Goal: Task Accomplishment & Management: Manage account settings

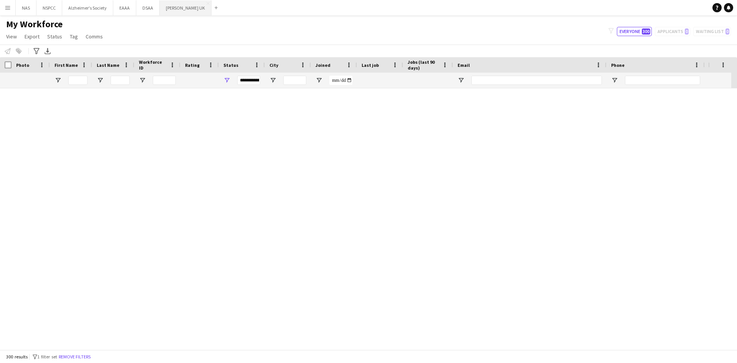
scroll to position [729, 0]
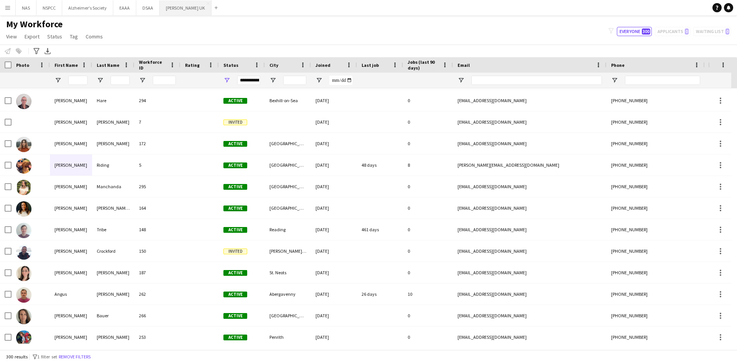
click at [170, 10] on button "[PERSON_NAME] UK Close" at bounding box center [186, 7] width 52 height 15
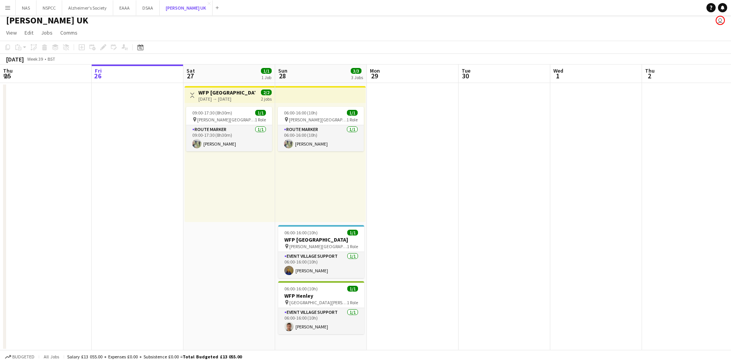
scroll to position [5, 0]
click at [327, 113] on div "06:00-16:00 (10h) 1/1" at bounding box center [321, 112] width 86 height 6
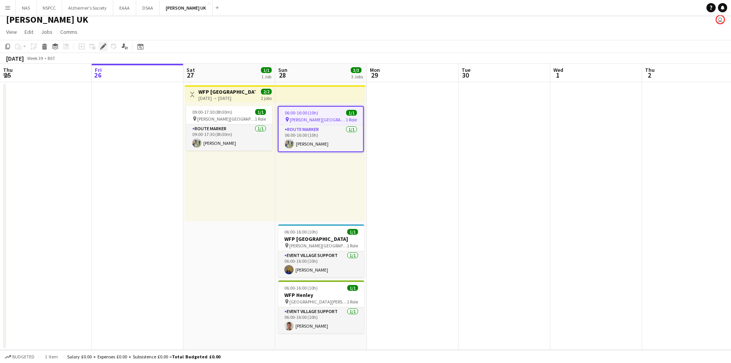
click at [106, 49] on icon "Edit" at bounding box center [103, 46] width 6 height 6
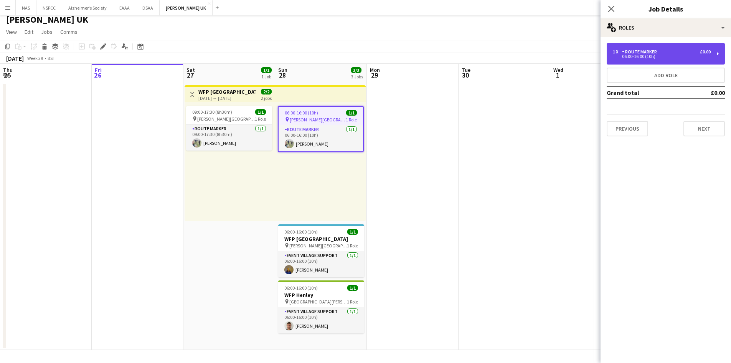
click at [714, 54] on div "1 x Route Marker £0.00 06:00-16:00 (10h)" at bounding box center [666, 53] width 118 height 21
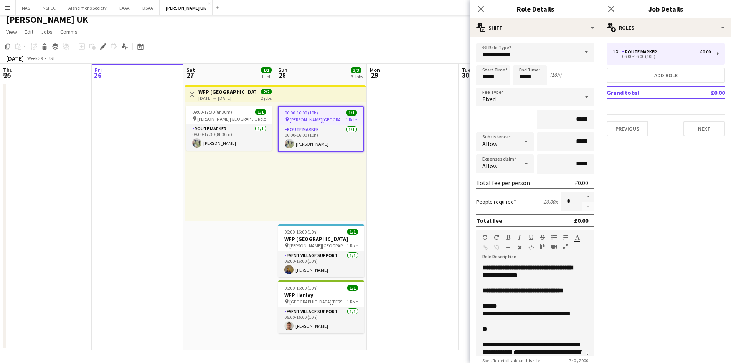
click at [413, 124] on app-date-cell at bounding box center [413, 216] width 92 height 268
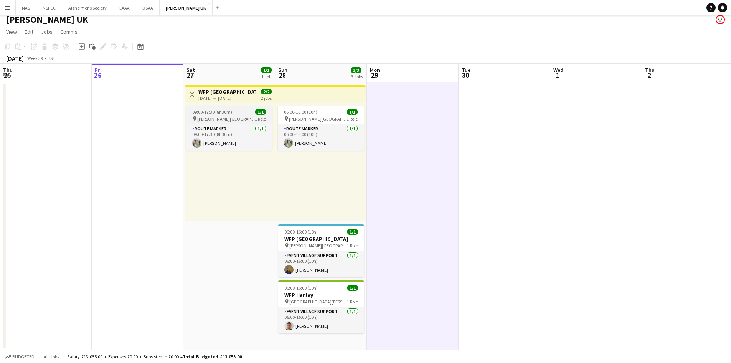
click at [216, 112] on span "09:00-17:30 (8h30m)" at bounding box center [212, 112] width 40 height 6
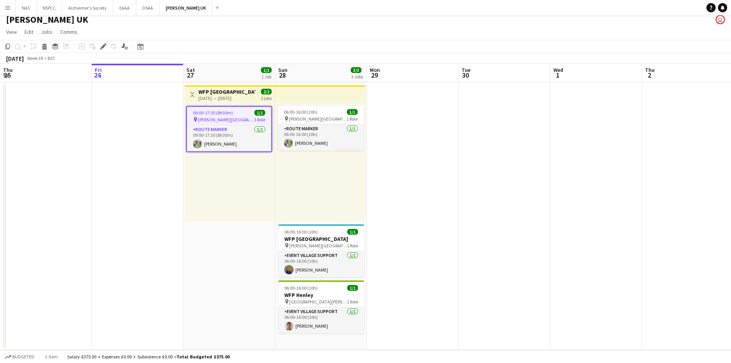
click at [216, 112] on span "09:00-17:30 (8h30m)" at bounding box center [213, 113] width 40 height 6
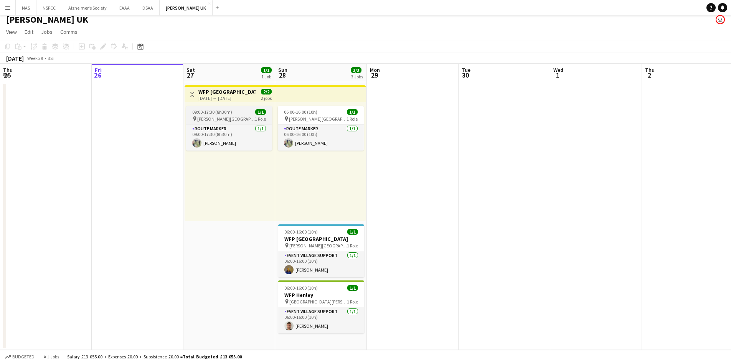
click at [258, 112] on span "1/1" at bounding box center [260, 112] width 11 height 6
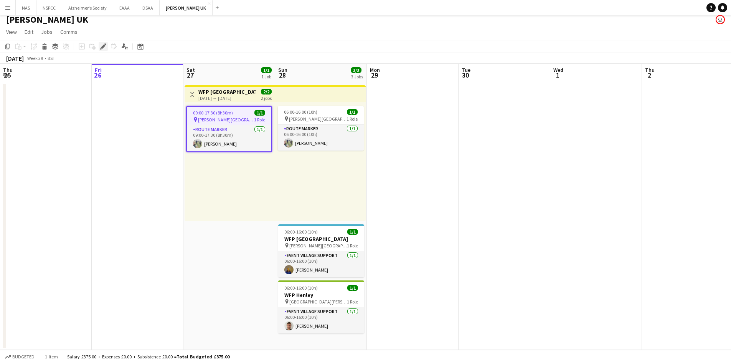
click at [104, 48] on icon "Edit" at bounding box center [103, 46] width 6 height 6
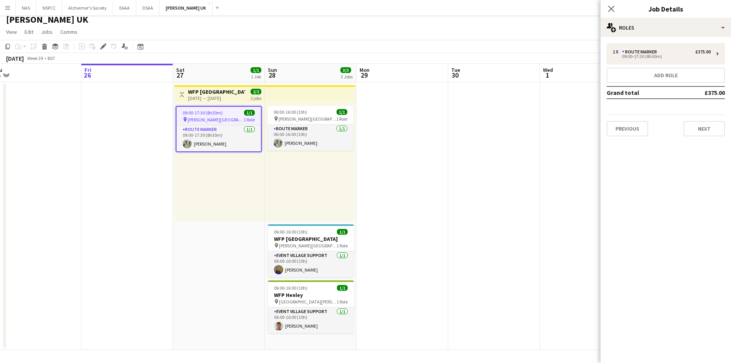
drag, startPoint x: 487, startPoint y: 198, endPoint x: 680, endPoint y: 192, distance: 192.8
click at [676, 193] on body "Menu Boards Boards Boards All jobs Status Workforce Workforce My Workforce Recr…" at bounding box center [365, 178] width 731 height 367
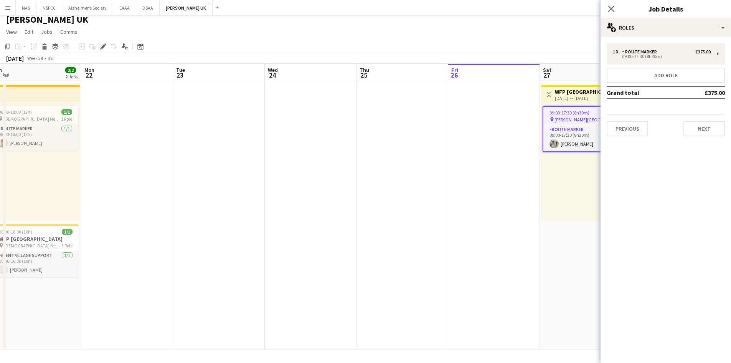
drag, startPoint x: 313, startPoint y: 220, endPoint x: 537, endPoint y: 203, distance: 224.0
click at [555, 202] on app-calendar-viewport "Fri 19 Sat 20 1/1 1 Job Sun 21 2/2 2 Jobs Mon 22 Tue 23 Wed 24 Thu 25 Fri 26 Sa…" at bounding box center [365, 207] width 731 height 286
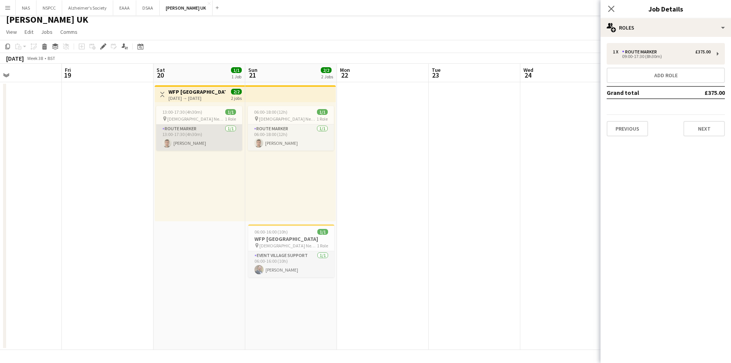
click at [211, 129] on app-card-role "Route Marker [DATE] 13:00-17:30 (4h30m) [PERSON_NAME]" at bounding box center [199, 137] width 86 height 26
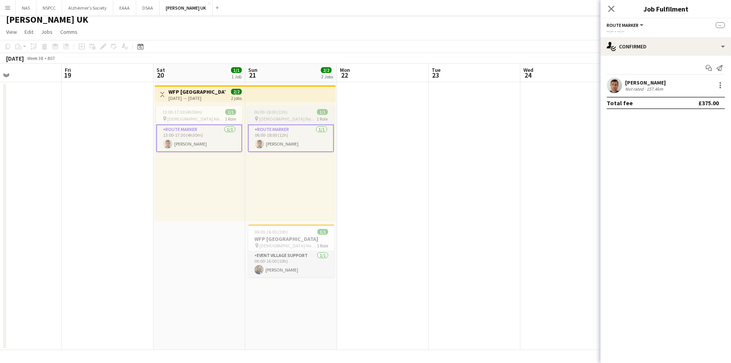
click at [271, 113] on span "06:00-18:00 (12h)" at bounding box center [270, 112] width 33 height 6
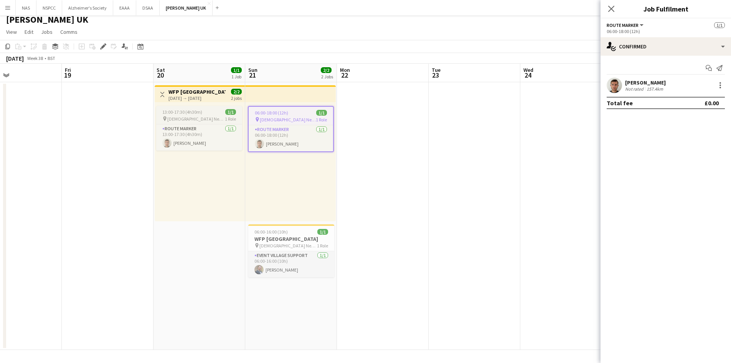
click at [200, 106] on app-job-card "13:00-17:30 (4h30m) 1/1 pin [DEMOGRAPHIC_DATA] Newsam 1 Role Route Marker [DATE…" at bounding box center [199, 128] width 86 height 45
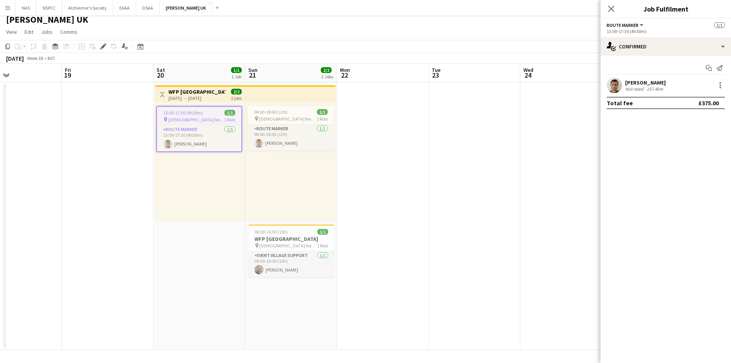
click at [200, 109] on app-job-card "13:00-17:30 (4h30m) 1/1 pin [DEMOGRAPHIC_DATA] Newsam 1 Role Route Marker [DATE…" at bounding box center [199, 129] width 86 height 46
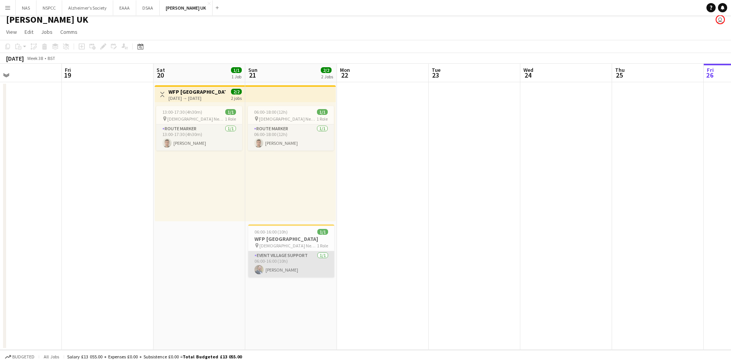
click at [299, 252] on app-card-role "Event Village Support [DATE] 06:00-16:00 (10h) [PERSON_NAME]" at bounding box center [291, 264] width 86 height 26
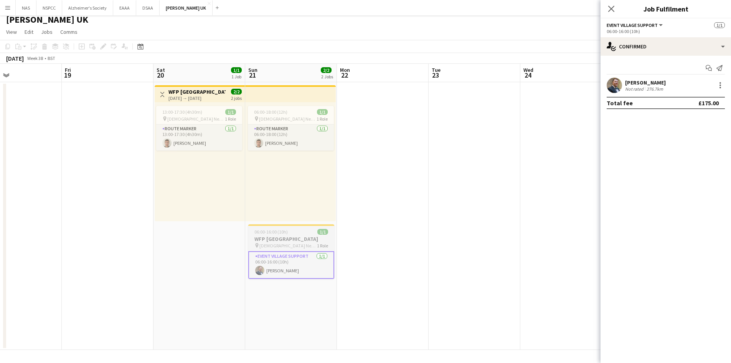
click at [289, 237] on h3 "WFP [GEOGRAPHIC_DATA]" at bounding box center [291, 238] width 86 height 7
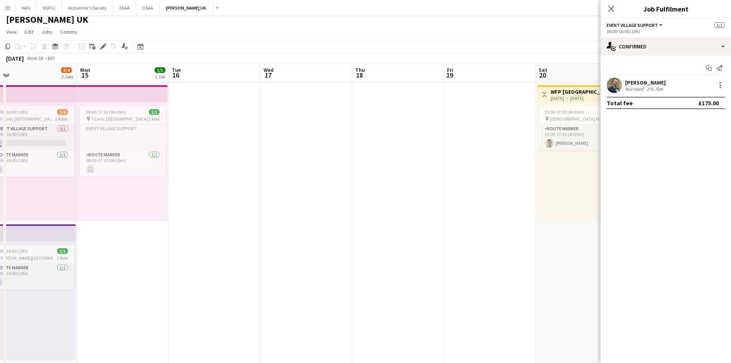
drag, startPoint x: 85, startPoint y: 195, endPoint x: 467, endPoint y: 204, distance: 382.4
click at [467, 204] on app-calendar-viewport "Sun 14 3/4 3 Jobs Mon 15 1/1 1 Job Tue 16 Wed 17 Thu 18 Fri 19 Sat 20 1/1 1 Job…" at bounding box center [365, 248] width 731 height 368
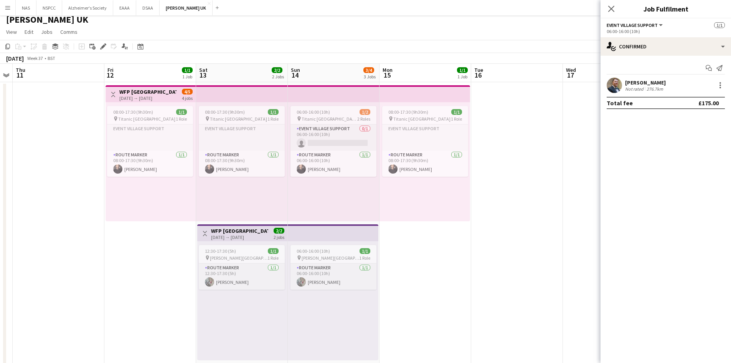
drag, startPoint x: 317, startPoint y: 214, endPoint x: 460, endPoint y: 211, distance: 142.4
click at [460, 211] on app-calendar-viewport "Tue 9 Wed 10 Thu 11 Fri 12 1/1 1 Job Sat 13 2/2 2 Jobs Sun 14 3/4 3 Jobs Mon 15…" at bounding box center [365, 248] width 731 height 368
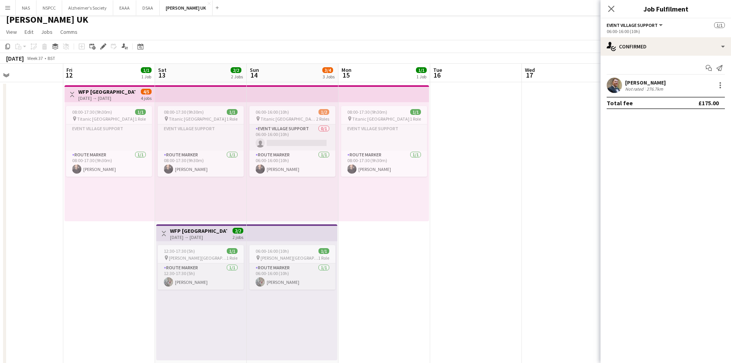
click at [213, 258] on div "pin [PERSON_NAME][GEOGRAPHIC_DATA] 1 Role" at bounding box center [201, 257] width 86 height 6
click at [289, 254] on app-job-card "06:00-16:00 (10h) 1/1 pin [PERSON_NAME][GEOGRAPHIC_DATA] 1 Role Route Marker [D…" at bounding box center [292, 267] width 86 height 45
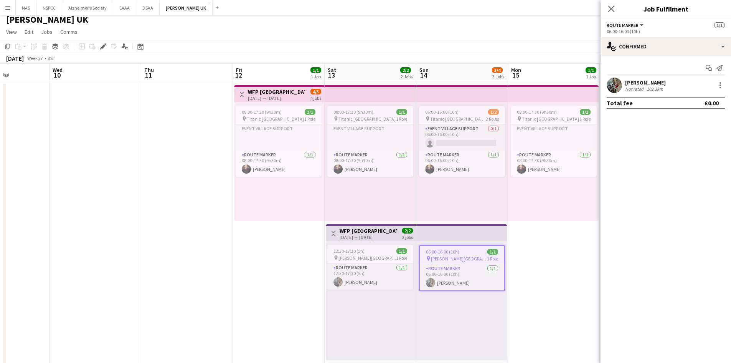
drag, startPoint x: 168, startPoint y: 253, endPoint x: 338, endPoint y: 263, distance: 170.0
click at [338, 263] on app-calendar-viewport "Sun 7 3/3 1 Job Mon 8 Tue 9 Wed 10 Thu 11 Fri 12 1/1 1 Job Sat 13 2/2 2 Jobs Su…" at bounding box center [365, 248] width 731 height 368
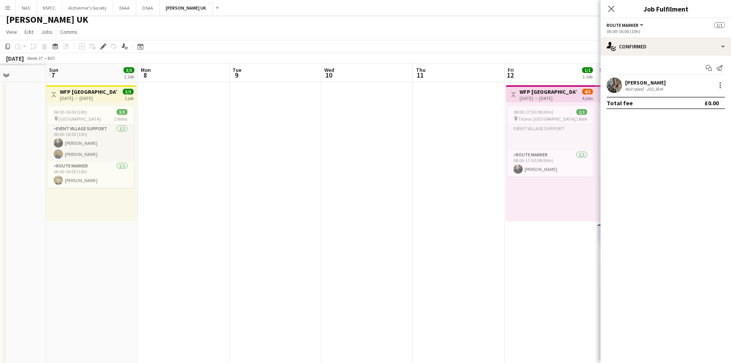
drag, startPoint x: 132, startPoint y: 274, endPoint x: 439, endPoint y: 271, distance: 307.1
click at [439, 271] on app-calendar-viewport "Thu 4 Fri 5 Sat 6 Sun 7 3/3 1 Job Mon 8 Tue 9 Wed 10 Thu 11 Fri 12 1/1 1 Job Sa…" at bounding box center [365, 248] width 731 height 368
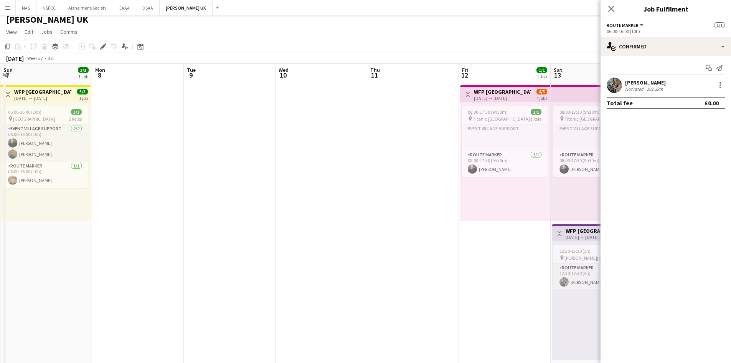
drag, startPoint x: 197, startPoint y: 283, endPoint x: 335, endPoint y: 280, distance: 137.8
click at [333, 280] on app-calendar-viewport "Thu 4 Fri 5 1/1 1 Job Sat 6 2/2 2 Jobs Sun 7 3/3 1 Job Mon 8 Tue 9 Wed 10 Thu 1…" at bounding box center [365, 248] width 731 height 368
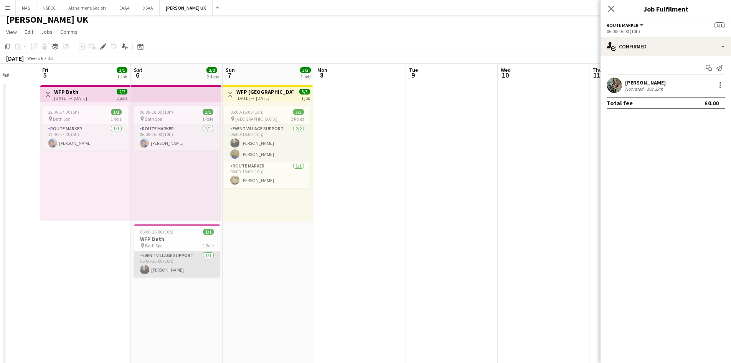
click at [186, 267] on app-card-role "Event Village Support [DATE] 06:00-16:00 (10h) [PERSON_NAME]" at bounding box center [177, 264] width 86 height 26
click at [154, 116] on span "Bath Spa" at bounding box center [154, 119] width 18 height 6
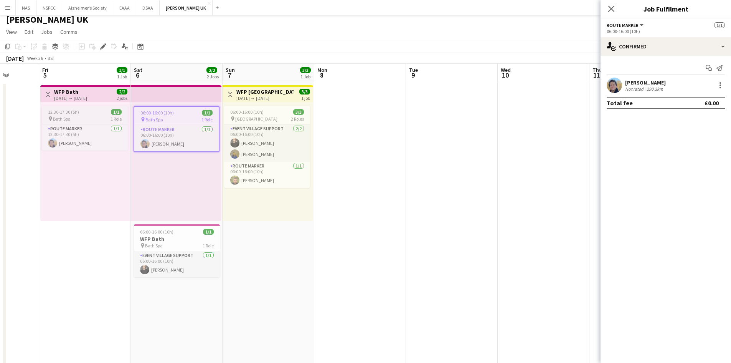
click at [97, 112] on div "12:30-17:30 (5h) 1/1" at bounding box center [85, 112] width 86 height 6
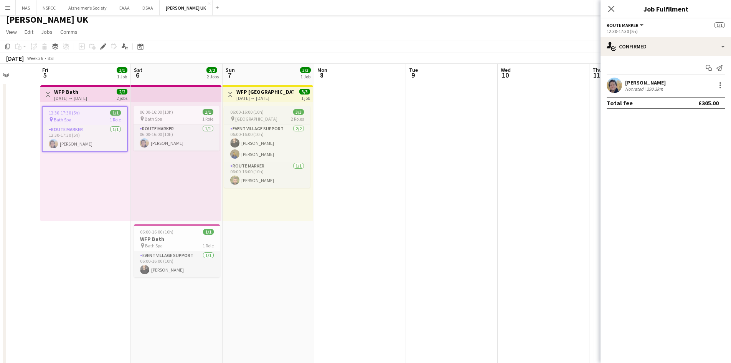
click at [256, 114] on span "06:00-16:00 (10h)" at bounding box center [246, 112] width 33 height 6
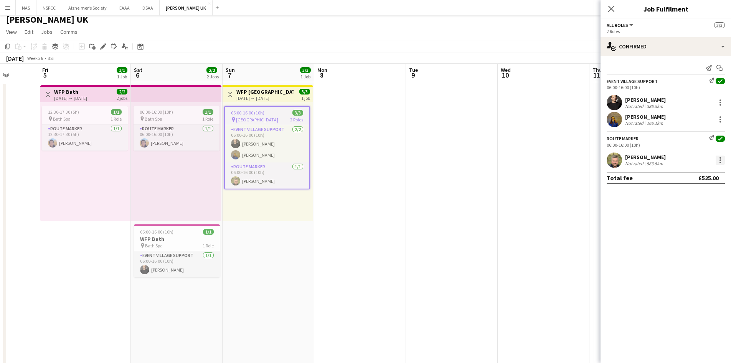
click at [722, 161] on div at bounding box center [720, 159] width 9 height 9
click at [712, 173] on span "Edit fee" at bounding box center [695, 173] width 48 height 7
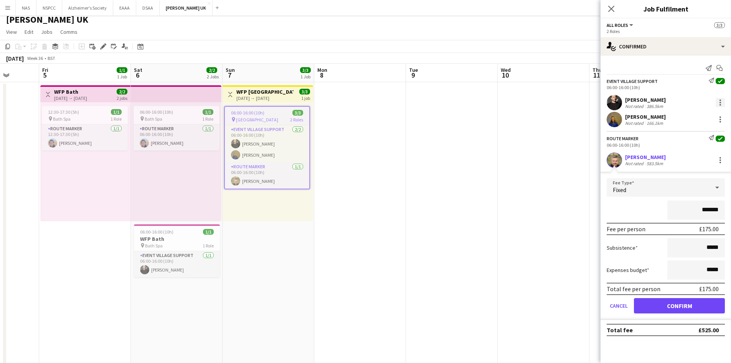
click at [722, 105] on div at bounding box center [720, 102] width 9 height 9
click at [711, 114] on span "Edit fee" at bounding box center [695, 116] width 48 height 7
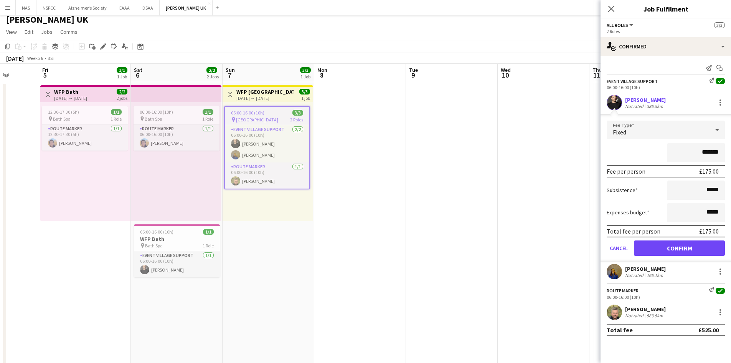
drag, startPoint x: 134, startPoint y: 313, endPoint x: 558, endPoint y: 314, distance: 424.5
click at [567, 315] on app-calendar-viewport "Tue 2 Wed 3 Thu 4 Fri 5 1/1 1 Job Sat 6 2/2 2 Jobs Sun 7 3/3 1 Job Mon 8 Tue 9 …" at bounding box center [365, 248] width 731 height 368
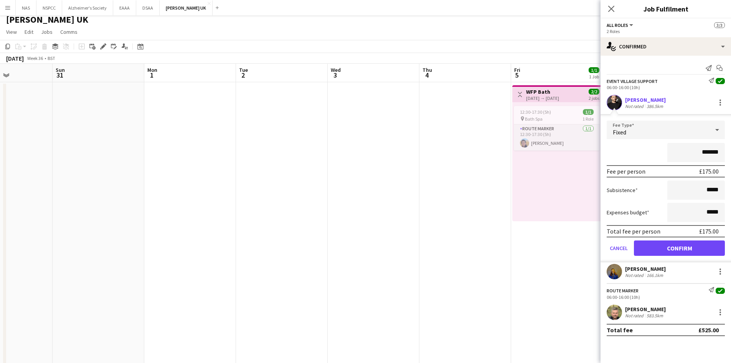
drag, startPoint x: 281, startPoint y: 289, endPoint x: 539, endPoint y: 269, distance: 258.7
click at [543, 269] on app-calendar-viewport "Thu 28 Fri 29 Sat 30 Sun 31 Mon 1 Tue 2 Wed 3 Thu 4 Fri 5 1/1 1 Job Sat 6 2/2 2…" at bounding box center [365, 248] width 731 height 368
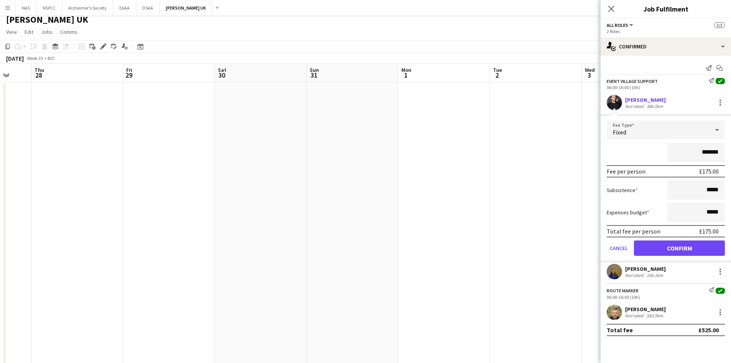
drag, startPoint x: 199, startPoint y: 275, endPoint x: 337, endPoint y: 248, distance: 140.0
click at [431, 244] on app-calendar-viewport "Mon 25 Tue 26 Wed 27 Thu 28 Fri 29 Sat 30 Sun 31 Mon 1 Tue 2 Wed 3 Thu 4 Fri 5 …" at bounding box center [365, 248] width 731 height 368
drag, startPoint x: 438, startPoint y: 230, endPoint x: 321, endPoint y: 237, distance: 117.6
click at [454, 230] on app-calendar-viewport "Sat 23 Sun 24 Mon 25 Tue 26 Wed 27 Thu 28 Fri 29 Sat 30 Sun 31 Mon 1 Tue 2 Wed …" at bounding box center [365, 248] width 731 height 368
drag, startPoint x: 288, startPoint y: 238, endPoint x: 462, endPoint y: 228, distance: 174.5
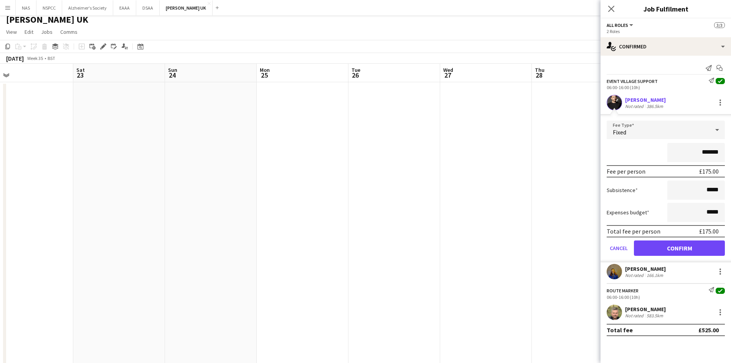
click at [479, 227] on app-calendar-viewport "Wed 20 Thu 21 Fri 22 Sat 23 Sun 24 Mon 25 Tue 26 Wed 27 Thu 28 Fri 29 Sat 30 Su…" at bounding box center [365, 248] width 731 height 368
drag, startPoint x: 322, startPoint y: 243, endPoint x: 285, endPoint y: 245, distance: 36.9
click at [427, 239] on app-calendar-viewport "Mon 18 Tue 19 Wed 20 Thu 21 Fri 22 Sat 23 Sun 24 Mon 25 Tue 26 Wed 27 Thu 28 Fr…" at bounding box center [365, 248] width 731 height 368
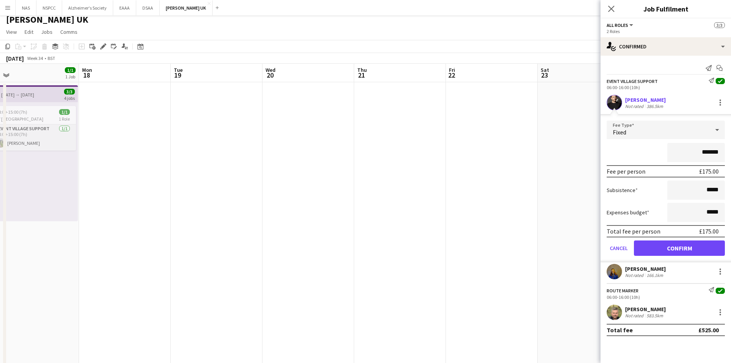
drag, startPoint x: 142, startPoint y: 256, endPoint x: 360, endPoint y: 239, distance: 218.7
click at [413, 238] on app-calendar-viewport "Fri 15 1/1 1 Job Sat 16 2/2 2 Jobs Sun 17 1/1 1 Job Mon 18 Tue 19 Wed 20 Thu 21…" at bounding box center [365, 248] width 731 height 368
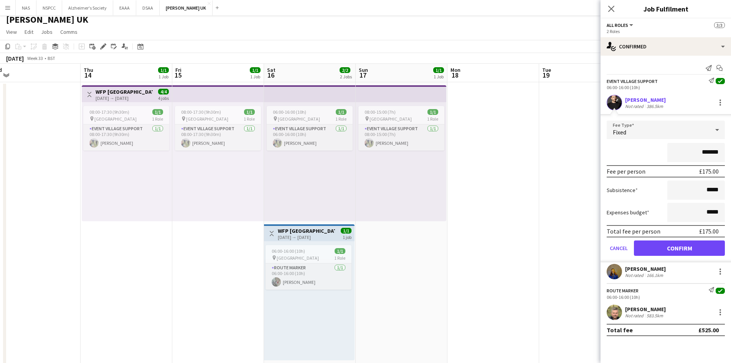
scroll to position [0, 190]
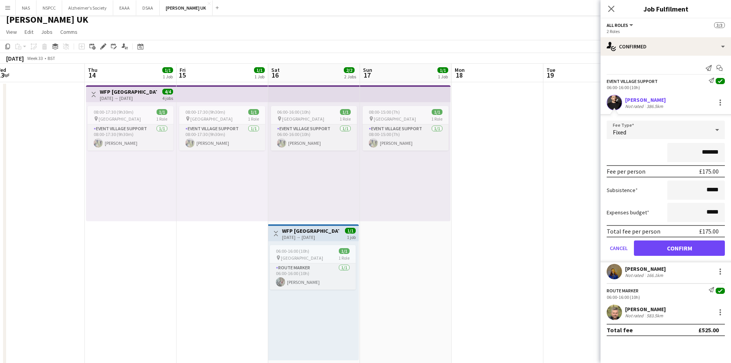
drag, startPoint x: 99, startPoint y: 278, endPoint x: 196, endPoint y: 276, distance: 97.1
click at [196, 276] on app-calendar-viewport "Mon 11 Tue 12 Wed 13 Thu 14 1/1 1 Job Fri 15 1/1 1 Job Sat 16 2/2 2 Jobs Sun 17…" at bounding box center [365, 248] width 731 height 368
click at [317, 252] on div "06:00-16:00 (10h) 1/1" at bounding box center [313, 251] width 86 height 6
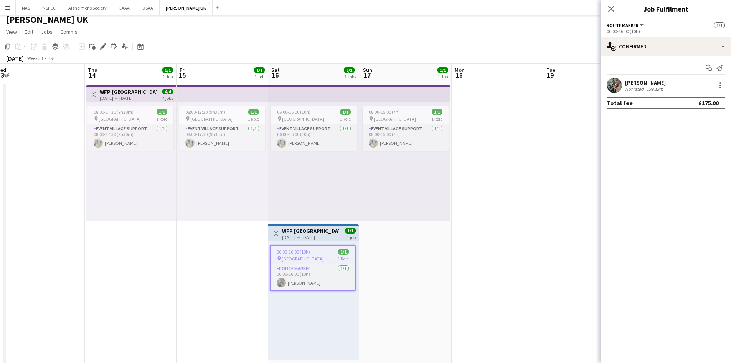
drag, startPoint x: 179, startPoint y: 236, endPoint x: 574, endPoint y: 225, distance: 395.1
click at [537, 225] on app-calendar-viewport "Mon 11 Tue 12 Wed 13 Thu 14 1/1 1 Job Fri 15 1/1 1 Job Sat 16 2/2 2 Jobs Sun 17…" at bounding box center [365, 248] width 731 height 368
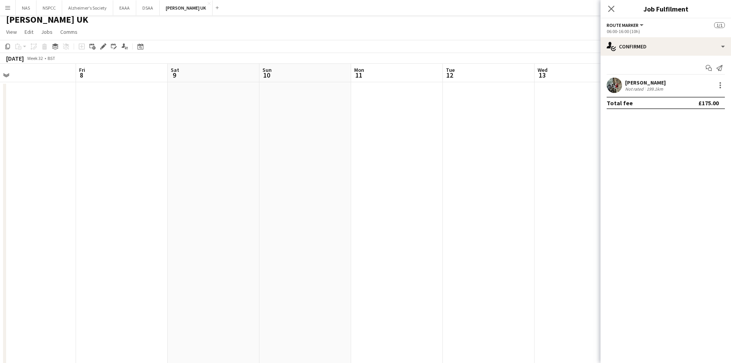
drag, startPoint x: 622, startPoint y: 240, endPoint x: 737, endPoint y: 236, distance: 114.4
click at [731, 236] on html "Menu Boards Boards Boards All jobs Status Workforce Workforce My Workforce Recr…" at bounding box center [365, 220] width 731 height 450
drag, startPoint x: 393, startPoint y: 240, endPoint x: 717, endPoint y: 236, distance: 324.0
click at [712, 236] on body "Menu Boards Boards Boards All jobs Status Workforce Workforce My Workforce Recr…" at bounding box center [365, 220] width 731 height 450
drag, startPoint x: 398, startPoint y: 240, endPoint x: 706, endPoint y: 241, distance: 308.2
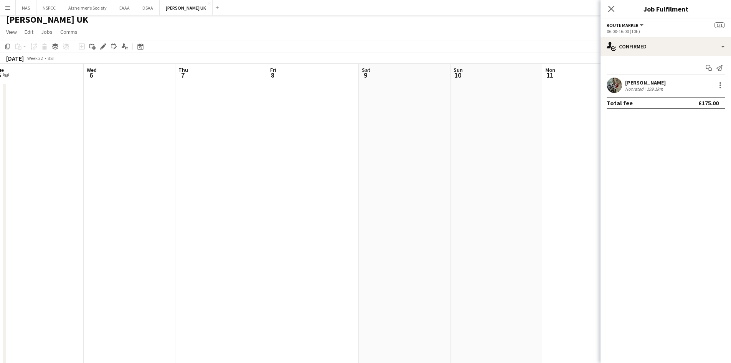
click at [711, 236] on body "Menu Boards Boards Boards All jobs Status Workforce Workforce My Workforce Recr…" at bounding box center [365, 220] width 731 height 450
drag, startPoint x: 600, startPoint y: 246, endPoint x: 609, endPoint y: 233, distance: 15.9
click at [731, 227] on html "Menu Boards Boards Boards All jobs Status Workforce Workforce My Workforce Recr…" at bounding box center [365, 220] width 731 height 450
drag, startPoint x: 650, startPoint y: 219, endPoint x: 646, endPoint y: 222, distance: 5.3
click at [731, 218] on html "Menu Boards Boards Boards All jobs Status Workforce Workforce My Workforce Recr…" at bounding box center [365, 220] width 731 height 450
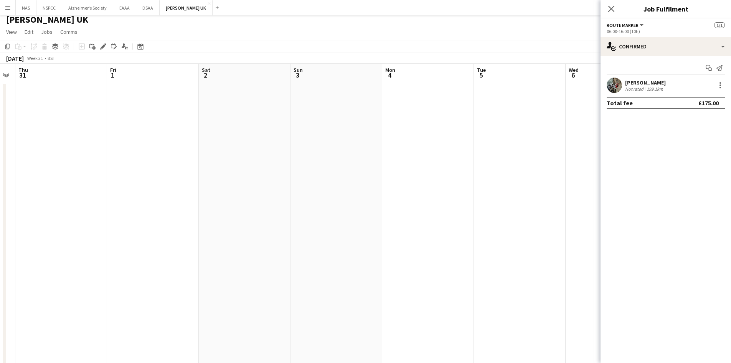
drag, startPoint x: 372, startPoint y: 218, endPoint x: 626, endPoint y: 211, distance: 253.4
click at [646, 210] on body "Menu Boards Boards Boards All jobs Status Workforce Workforce My Workforce Recr…" at bounding box center [365, 220] width 731 height 450
drag, startPoint x: 80, startPoint y: 208, endPoint x: 371, endPoint y: 203, distance: 291.0
click at [397, 200] on app-calendar-viewport "Tue 29 Wed 30 Thu 31 Fri 1 Sat 2 Sun 3 Mon 4 Tue 5 Wed 6 Thu 7 Fri 8 Sat 9 Sun …" at bounding box center [365, 248] width 731 height 368
drag, startPoint x: 44, startPoint y: 221, endPoint x: 365, endPoint y: 215, distance: 320.9
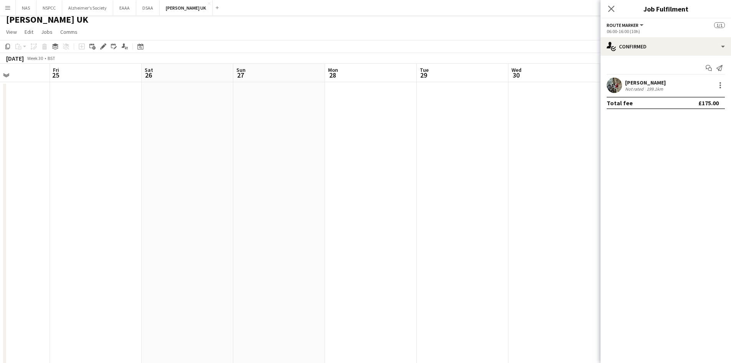
click at [366, 214] on app-calendar-viewport "Tue 22 Wed 23 Thu 24 Fri 25 Sat 26 Sun 27 Mon 28 Tue 29 Wed 30 Thu 31 Fri 1 Sat…" at bounding box center [365, 248] width 731 height 368
drag, startPoint x: 97, startPoint y: 227, endPoint x: 474, endPoint y: 213, distance: 377.2
click at [466, 210] on app-calendar-viewport "Mon 21 Tue 22 Wed 23 Thu 24 Fri 25 Sat 26 Sun 27 Mon 28 Tue 29 Wed 30 Thu 31 Fr…" at bounding box center [365, 248] width 731 height 368
drag, startPoint x: 141, startPoint y: 237, endPoint x: 340, endPoint y: 226, distance: 199.9
click at [447, 220] on app-calendar-viewport "Fri 18 Sat 19 Sun 20 Mon 21 Tue 22 Wed 23 Thu 24 Fri 25 Sat 26 Sun 27 Mon 28 Tu…" at bounding box center [365, 248] width 731 height 368
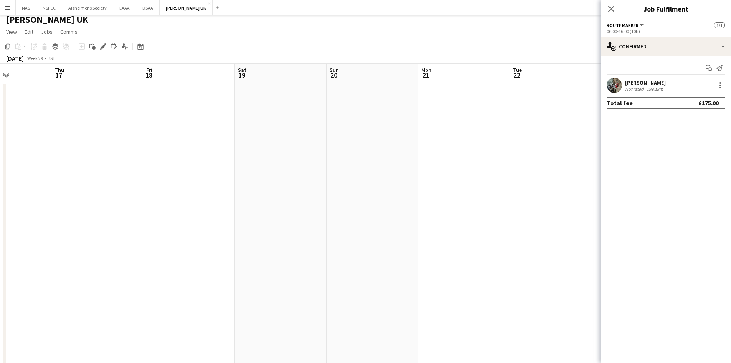
drag, startPoint x: 185, startPoint y: 240, endPoint x: 255, endPoint y: 239, distance: 70.2
click at [378, 233] on app-calendar-viewport "Mon 14 Tue 15 Wed 16 Thu 17 Fri 18 Sat 19 Sun 20 Mon 21 Tue 22 Wed 23 Thu 24 Fr…" at bounding box center [365, 248] width 731 height 368
click at [442, 235] on app-calendar-viewport "Sat 12 2/2 2 Jobs Sun 13 Mon 14 Tue 15 Wed 16 Thu 17 Fri 18 Sat 19 Sun 20 Mon 2…" at bounding box center [365, 248] width 731 height 368
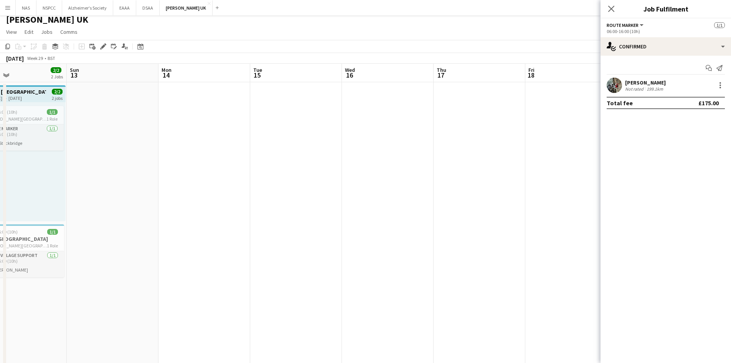
drag, startPoint x: 276, startPoint y: 255, endPoint x: 396, endPoint y: 245, distance: 120.2
click at [424, 244] on app-calendar-viewport "Thu 10 Fri 11 1/1 1 Job Sat 12 2/2 2 Jobs Sun 13 Mon 14 Tue 15 Wed 16 Thu 17 Fr…" at bounding box center [365, 248] width 731 height 368
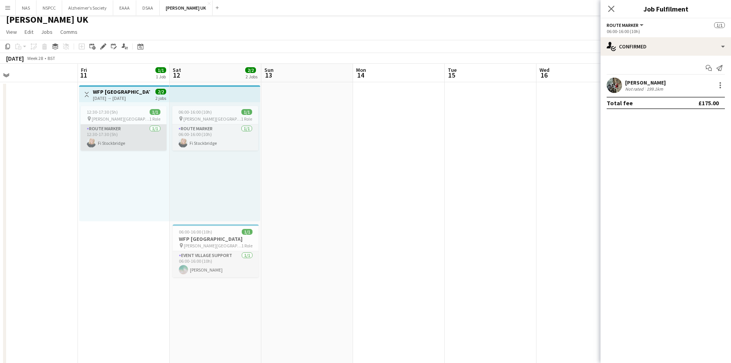
click at [139, 126] on app-card-role "Route Marker [DATE] 12:30-17:30 (5h) Fi Stockbridge" at bounding box center [124, 137] width 86 height 26
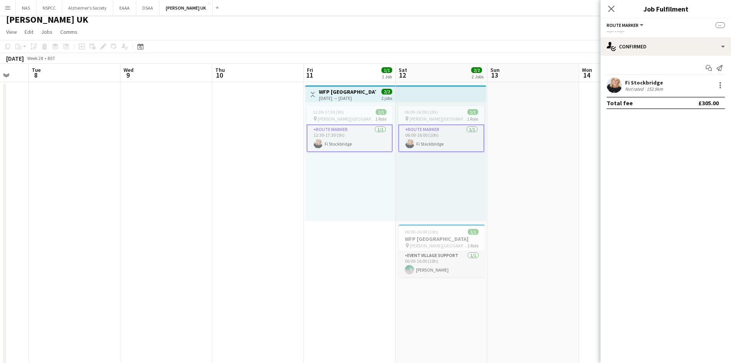
drag, startPoint x: 113, startPoint y: 188, endPoint x: 432, endPoint y: 192, distance: 319.3
click at [437, 191] on app-calendar-viewport "Sun 6 Mon 7 Tue 8 Wed 9 Thu 10 Fri 11 1/1 1 Job Sat 12 2/2 2 Jobs Sun 13 Mon 14…" at bounding box center [365, 248] width 731 height 368
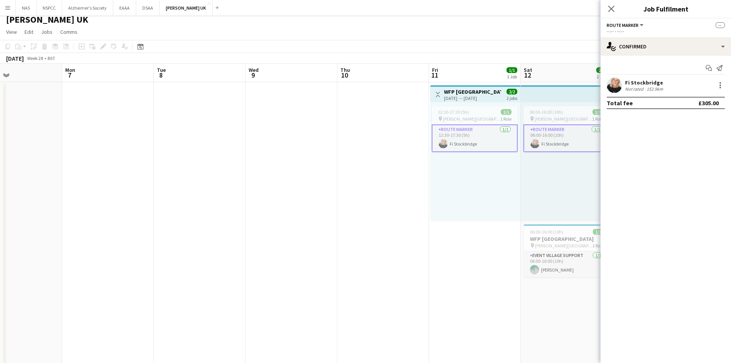
drag, startPoint x: 146, startPoint y: 206, endPoint x: 509, endPoint y: 173, distance: 364.6
click at [505, 173] on app-calendar-viewport "Fri 4 2/2 2 Jobs Sat 5 4/4 4 Jobs Sun 6 Mon 7 Tue 8 Wed 9 Thu 10 Fri 11 1/1 1 J…" at bounding box center [365, 276] width 731 height 425
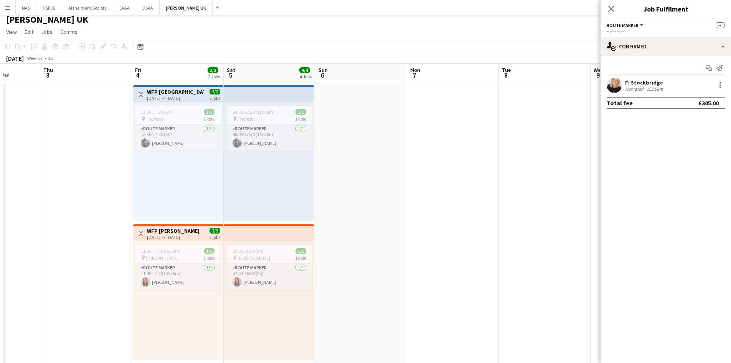
drag, startPoint x: 135, startPoint y: 181, endPoint x: 353, endPoint y: 175, distance: 218.5
click at [353, 175] on app-calendar-viewport "Mon 30 Tue 1 Wed 2 Thu 3 Fri 4 2/2 2 Jobs Sat 5 4/4 4 Jobs Sun 6 Mon 7 Tue 8 We…" at bounding box center [365, 276] width 731 height 425
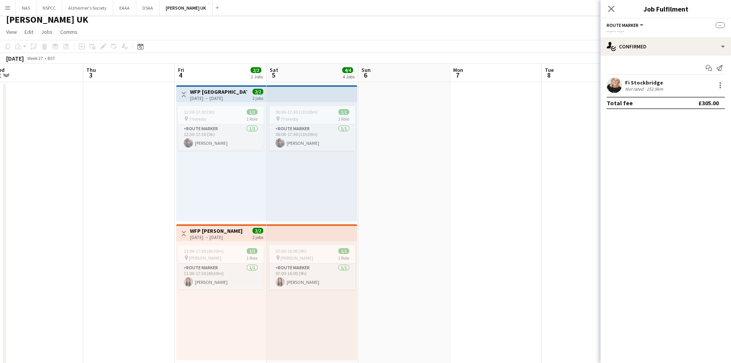
drag, startPoint x: 281, startPoint y: 173, endPoint x: 138, endPoint y: 166, distance: 143.3
click at [138, 166] on app-calendar-viewport "Sun 29 2/2 2 Jobs Mon 30 Tue 1 Wed 2 Thu 3 Fri 4 2/2 2 Jobs Sat 5 4/4 4 Jobs Su…" at bounding box center [365, 276] width 731 height 425
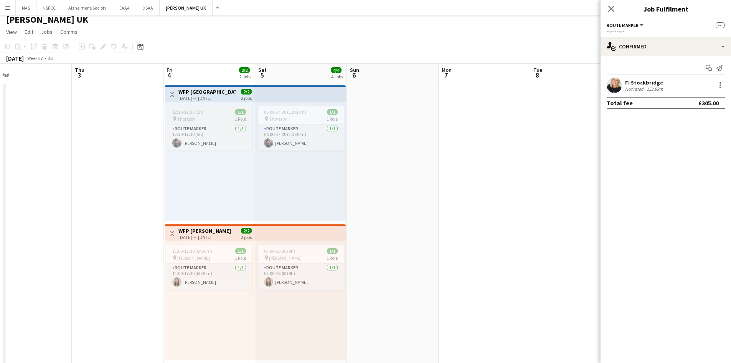
click at [241, 123] on app-job-card "12:30-17:30 (5h) 1/1 pin Thoresby 1 Role Route Marker [DATE] 12:30-17:30 (5h) […" at bounding box center [209, 128] width 86 height 45
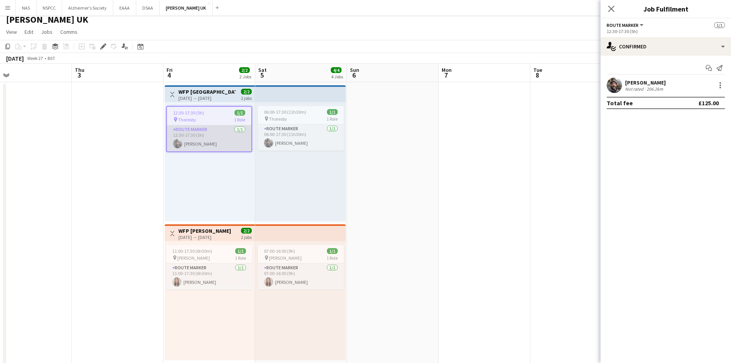
click at [233, 129] on app-card-role "Route Marker [DATE] 12:30-17:30 (5h) [PERSON_NAME]" at bounding box center [209, 138] width 84 height 26
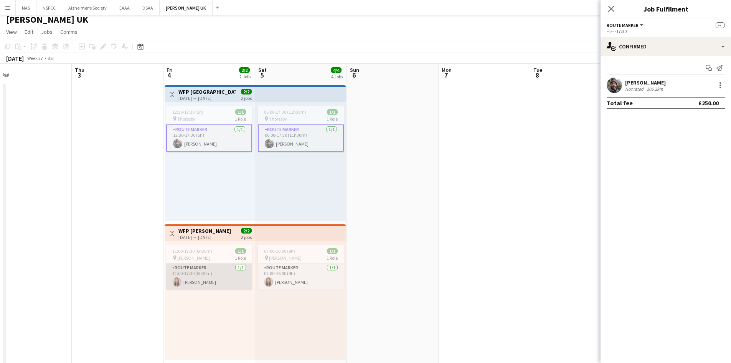
click at [211, 272] on app-card-role "Route Marker [DATE] 11:00-17:30 (6h30m) [PERSON_NAME]" at bounding box center [209, 276] width 86 height 26
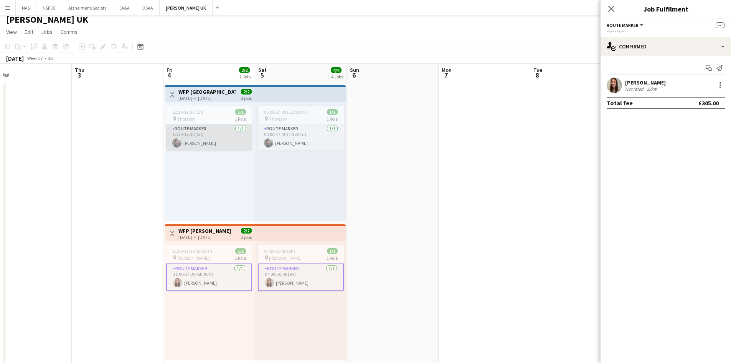
click at [215, 129] on app-card-role "Route Marker [DATE] 12:30-17:30 (5h) [PERSON_NAME]" at bounding box center [209, 137] width 86 height 26
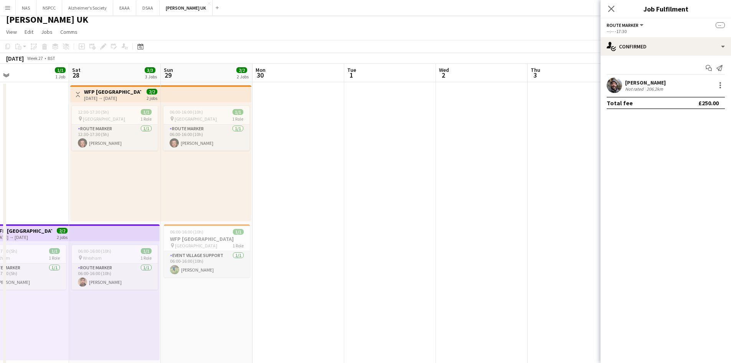
drag, startPoint x: 509, startPoint y: 238, endPoint x: 521, endPoint y: 237, distance: 11.6
click at [521, 237] on app-calendar-viewport "Wed 25 Thu 26 Fri 27 1/1 1 Job Sat 28 3/3 3 Jobs Sun 29 2/2 2 Jobs Mon 30 Tue 1…" at bounding box center [365, 276] width 731 height 425
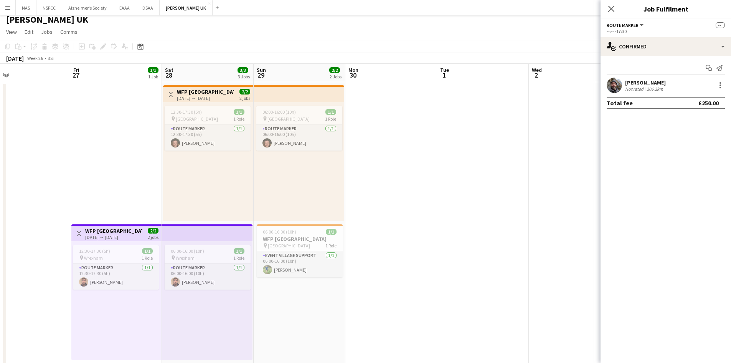
scroll to position [0, 160]
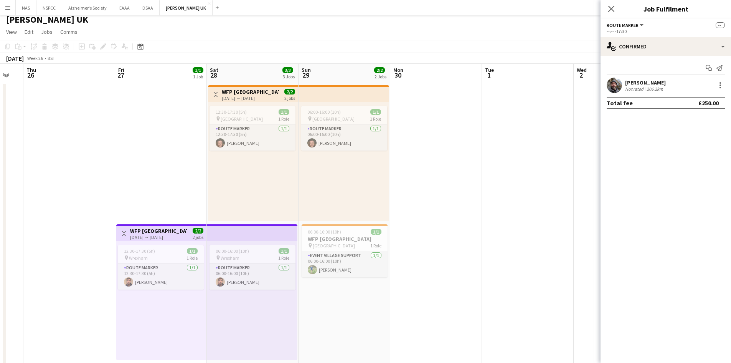
drag, startPoint x: 278, startPoint y: 316, endPoint x: 409, endPoint y: 301, distance: 131.8
click at [409, 301] on app-calendar-viewport "Tue 24 Wed 25 Thu 26 Fri 27 1/1 1 Job Sat 28 3/3 3 Jobs Sun 29 2/2 2 Jobs Mon 3…" at bounding box center [365, 276] width 731 height 425
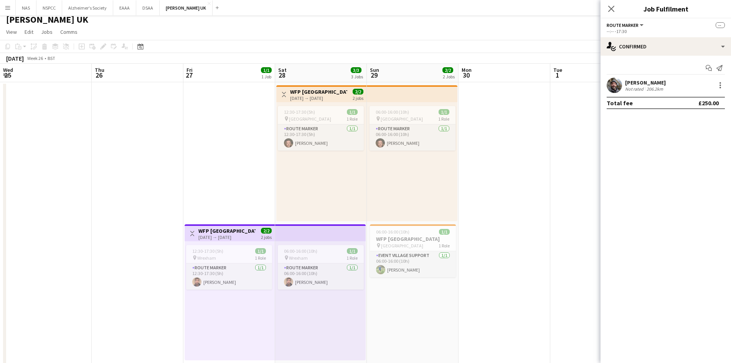
drag, startPoint x: 192, startPoint y: 229, endPoint x: 618, endPoint y: 223, distance: 426.5
click at [731, 226] on html "Menu Boards Boards Boards All jobs Status Workforce Workforce My Workforce Recr…" at bounding box center [365, 248] width 731 height 506
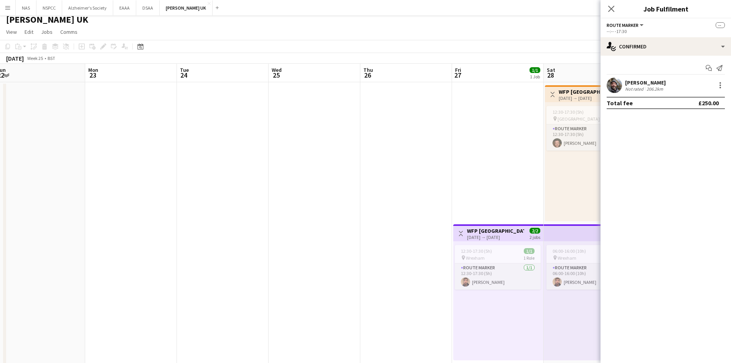
drag, startPoint x: 521, startPoint y: 226, endPoint x: 418, endPoint y: 220, distance: 103.9
click at [630, 215] on body "Menu Boards Boards Boards All jobs Status Workforce Workforce My Workforce Recr…" at bounding box center [365, 248] width 731 height 506
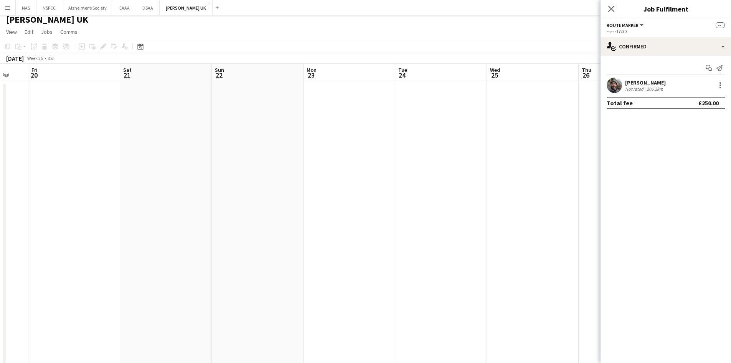
drag, startPoint x: 153, startPoint y: 229, endPoint x: 299, endPoint y: 226, distance: 145.9
click at [372, 222] on app-calendar-viewport "Wed 18 Thu 19 Fri 20 Sat 21 Sun 22 Mon 23 Tue 24 Wed 25 Thu 26 Fri 27 1/1 1 Job…" at bounding box center [365, 276] width 731 height 425
drag, startPoint x: 309, startPoint y: 221, endPoint x: 442, endPoint y: 218, distance: 133.2
click at [442, 218] on app-calendar-viewport "Sun 15 Mon 16 Tue 17 Wed 18 Thu 19 Fri 20 Sat 21 Sun 22 Mon 23 Tue 24 Wed 25 Th…" at bounding box center [365, 276] width 731 height 425
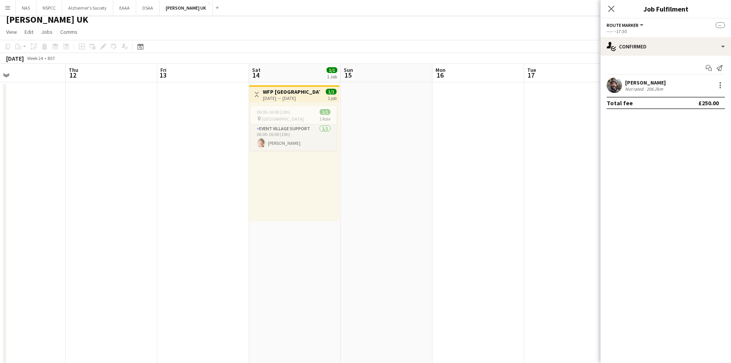
drag, startPoint x: 462, startPoint y: 211, endPoint x: 321, endPoint y: 219, distance: 141.1
click at [500, 210] on app-calendar-viewport "Mon 9 Tue 10 Wed 11 Thu 12 Fri 13 Sat 14 1/1 1 Job Sun 15 Mon 16 Tue 17 Wed 18 …" at bounding box center [365, 276] width 731 height 425
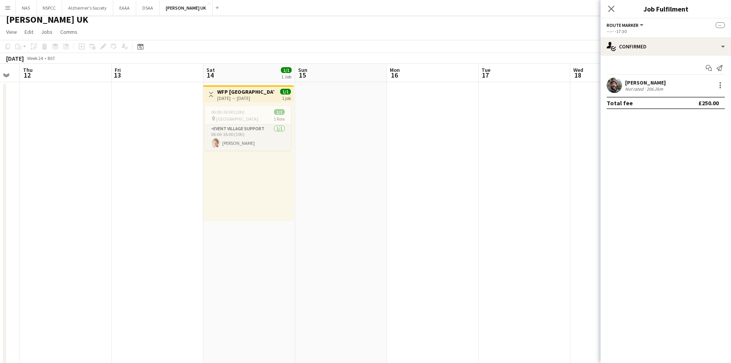
drag, startPoint x: 321, startPoint y: 219, endPoint x: 334, endPoint y: 219, distance: 13.4
click at [333, 219] on app-calendar-viewport "Mon 9 Tue 10 Wed 11 Thu 12 Fri 13 Sat 14 1/1 1 Job Sun 15 Mon 16 Tue 17 Wed 18 …" at bounding box center [365, 276] width 731 height 425
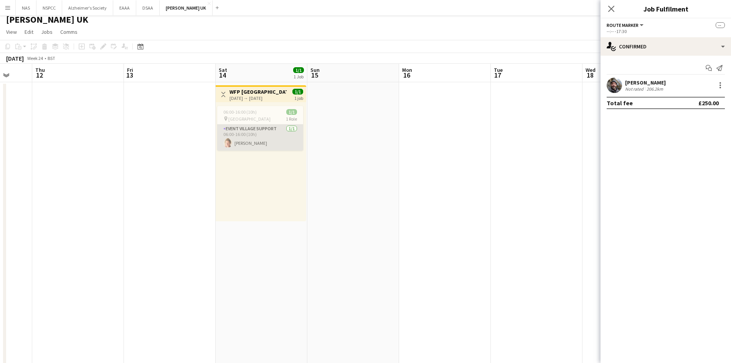
click at [240, 131] on app-card-role "Event Village Support [DATE] 06:00-16:00 (10h) [PERSON_NAME]" at bounding box center [260, 137] width 86 height 26
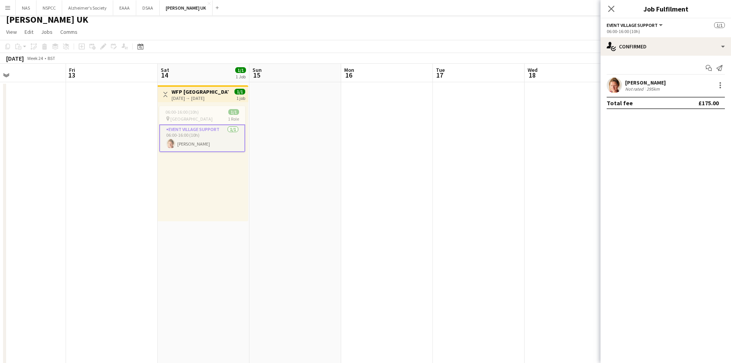
drag, startPoint x: 236, startPoint y: 194, endPoint x: 7, endPoint y: 199, distance: 229.2
click at [23, 200] on app-calendar-viewport "Mon 9 Tue 10 Wed 11 Thu 12 Fri 13 Sat 14 1/1 1 Job Sun 15 Mon 16 Tue 17 Wed 18 …" at bounding box center [365, 276] width 731 height 425
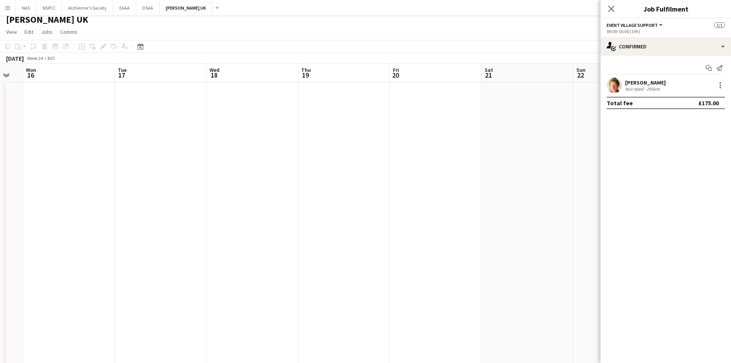
drag, startPoint x: 342, startPoint y: 196, endPoint x: 117, endPoint y: 177, distance: 226.1
click at [68, 186] on app-calendar-viewport "Fri 13 Sat 14 1/1 1 Job Sun 15 Mon 16 Tue 17 Wed 18 Thu 19 Fri 20 Sat 21 Sun 22…" at bounding box center [365, 276] width 731 height 425
click at [118, 223] on app-calendar-viewport "Sat 14 1/1 1 Job Sun 15 Mon 16 Tue 17 Wed 18 Thu 19 Fri 20 Sat 21 Sun 22 Mon 23…" at bounding box center [365, 276] width 731 height 425
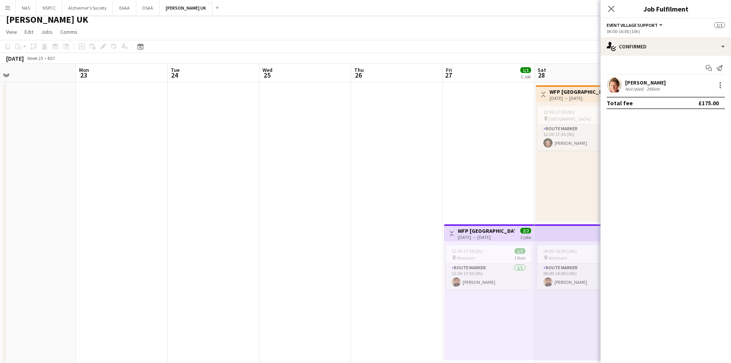
drag, startPoint x: 319, startPoint y: 215, endPoint x: 130, endPoint y: 223, distance: 189.0
click at [124, 223] on app-calendar-viewport "Thu 19 Fri 20 Sat 21 Sun 22 Mon 23 Tue 24 Wed 25 Thu 26 Fri 27 1/1 1 Job Sat 28…" at bounding box center [365, 276] width 731 height 425
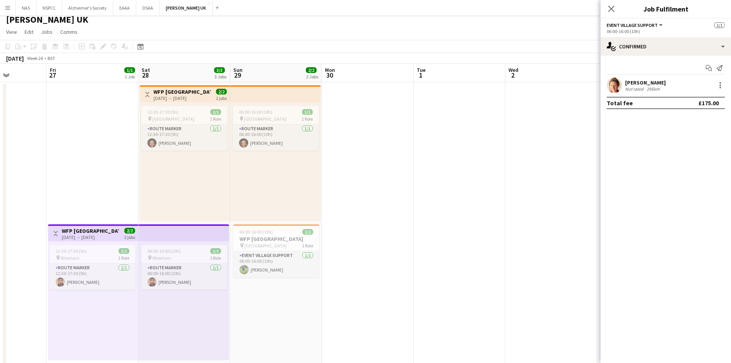
drag, startPoint x: 386, startPoint y: 215, endPoint x: 83, endPoint y: 208, distance: 303.7
click at [88, 208] on app-calendar-viewport "Tue 24 Wed 25 Thu 26 Fri 27 1/1 1 Job Sat 28 3/3 3 Jobs Sun 29 2/2 2 Jobs Mon 3…" at bounding box center [365, 276] width 731 height 425
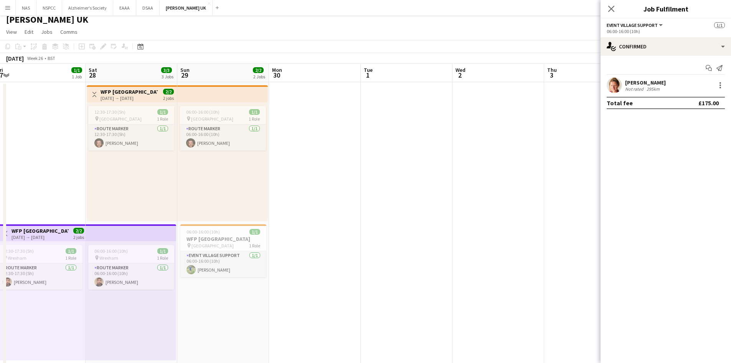
drag, startPoint x: 427, startPoint y: 193, endPoint x: 160, endPoint y: 195, distance: 267.5
click at [166, 195] on app-calendar-viewport "Wed 25 Thu 26 Fri 27 1/1 1 Job Sat 28 3/3 3 Jobs Sun 29 2/2 2 Jobs Mon 30 Tue 1…" at bounding box center [365, 276] width 731 height 425
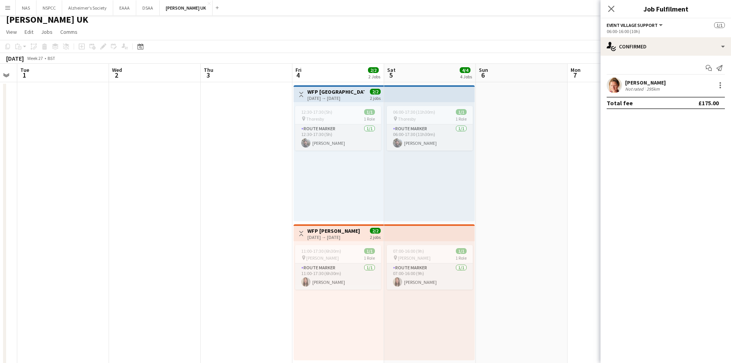
drag, startPoint x: 538, startPoint y: 207, endPoint x: 152, endPoint y: 204, distance: 386.1
click at [144, 204] on app-calendar-viewport "Sat 28 3/3 3 Jobs Sun 29 2/2 2 Jobs Mon 30 Tue 1 Wed 2 Thu 3 Fri 4 2/2 2 Jobs S…" at bounding box center [365, 276] width 731 height 425
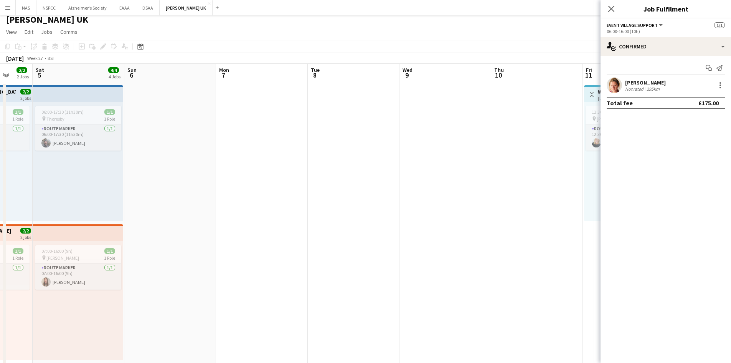
drag, startPoint x: 499, startPoint y: 217, endPoint x: 171, endPoint y: 222, distance: 327.8
click at [196, 220] on app-calendar-viewport "Wed 2 Thu 3 Fri 4 2/2 2 Jobs Sat 5 4/4 4 Jobs Sun 6 Mon 7 Tue 8 Wed 9 Thu 10 Fr…" at bounding box center [365, 276] width 731 height 425
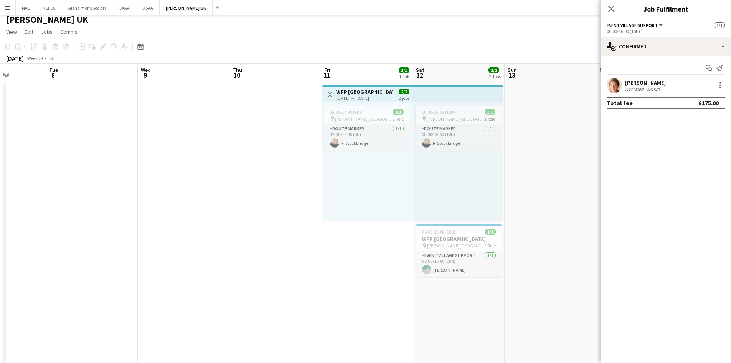
drag, startPoint x: 500, startPoint y: 187, endPoint x: 119, endPoint y: 190, distance: 381.9
click at [139, 190] on app-calendar-viewport "Sat 5 4/4 4 Jobs Sun 6 Mon 7 Tue 8 Wed 9 Thu 10 Fri 11 1/1 1 Job Sat 12 2/2 2 J…" at bounding box center [365, 276] width 731 height 425
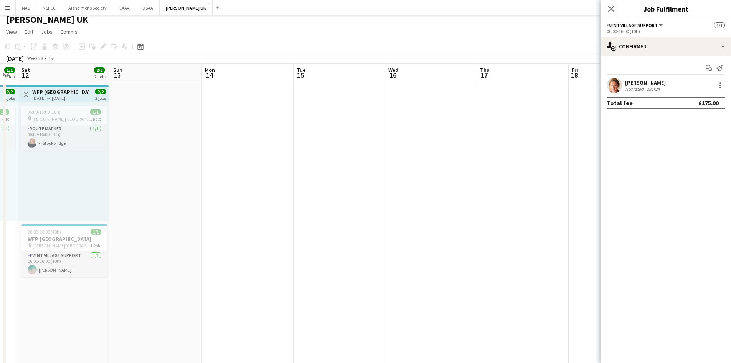
drag, startPoint x: 317, startPoint y: 183, endPoint x: 173, endPoint y: 188, distance: 143.6
click at [173, 188] on app-calendar-viewport "Wed 9 Thu 10 Fri 11 1/1 1 Job Sat 12 2/2 2 Jobs Sun 13 Mon 14 Tue 15 Wed 16 Thu…" at bounding box center [365, 276] width 731 height 425
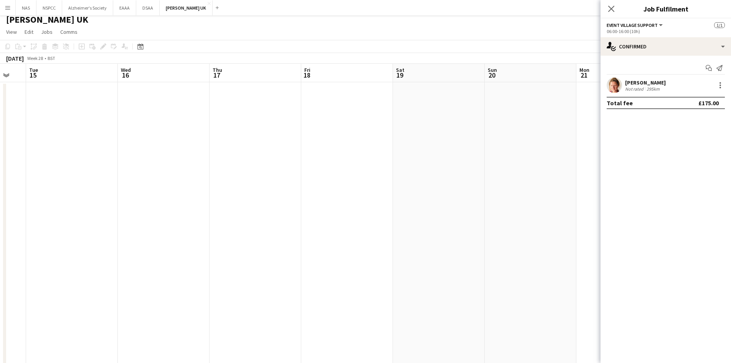
drag, startPoint x: 487, startPoint y: 176, endPoint x: 137, endPoint y: 185, distance: 350.1
click at [163, 185] on app-calendar-viewport "Sat 12 2/2 2 Jobs Sun 13 Mon 14 Tue 15 Wed 16 Thu 17 Fri 18 Sat 19 Sun 20 Mon 2…" at bounding box center [365, 276] width 731 height 425
click at [241, 190] on app-calendar-viewport "Wed 16 Thu 17 Fri 18 Sat 19 Sun 20 Mon 21 Tue 22 Wed 23 Thu 24 Fri 25 Sat 26 Su…" at bounding box center [365, 276] width 731 height 425
click at [232, 198] on app-calendar-viewport "Sat 19 Sun 20 Mon 21 Tue 22 Wed 23 Thu 24 Fri 25 Sat 26 Sun 27 Mon 28 Tue 29 We…" at bounding box center [365, 276] width 731 height 425
click at [239, 193] on app-calendar-viewport "Mon 21 Tue 22 Wed 23 Thu 24 Fri 25 Sat 26 Sun 27 Mon 28 Tue 29 Wed 30 Thu 31 Fr…" at bounding box center [365, 276] width 731 height 425
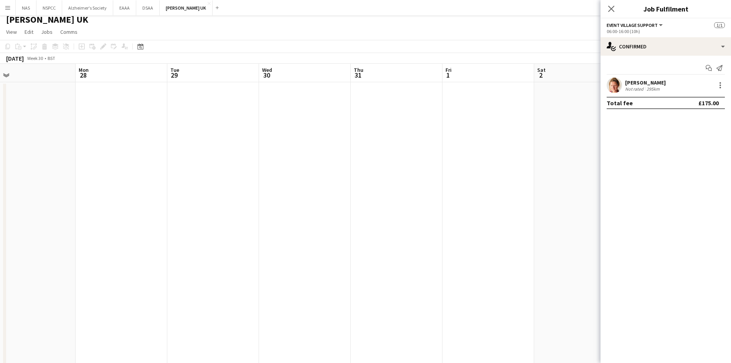
drag, startPoint x: 281, startPoint y: 183, endPoint x: 482, endPoint y: 168, distance: 201.4
click at [233, 186] on app-calendar-viewport "Fri 25 Sat 26 Sun 27 Mon 28 Tue 29 Wed 30 Thu 31 Fri 1 Sat 2 Sun 3 Mon 4 Tue 5 …" at bounding box center [365, 276] width 731 height 425
drag, startPoint x: 574, startPoint y: 162, endPoint x: 382, endPoint y: 170, distance: 192.5
click at [289, 179] on app-calendar-viewport "Sun 27 Mon 28 Tue 29 Wed 30 Thu 31 Fri 1 Sat 2 Sun 3 Mon 4 Tue 5 Wed 6 Thu 7 Fr…" at bounding box center [365, 276] width 731 height 425
drag, startPoint x: 371, startPoint y: 169, endPoint x: 193, endPoint y: 181, distance: 178.1
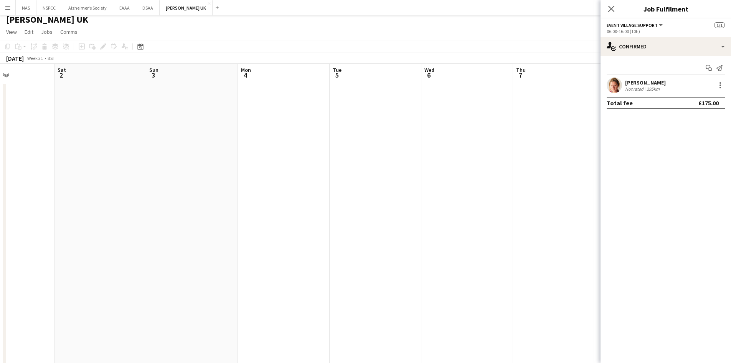
click at [201, 180] on app-calendar-viewport "Wed 30 Thu 31 Fri 1 Sat 2 Sun 3 Mon 4 Tue 5 Wed 6 Thu 7 Fri 8 Sat 9 Sun 10 Mon …" at bounding box center [365, 276] width 731 height 425
drag, startPoint x: 496, startPoint y: 158, endPoint x: 112, endPoint y: 171, distance: 384.0
click at [112, 171] on app-calendar-viewport "Sun 3 Mon 4 Tue 5 Wed 6 Thu 7 Fri 8 Sat 9 Sun 10 Mon 11 Tue 12 Wed 13 Thu 14 1/…" at bounding box center [365, 276] width 731 height 425
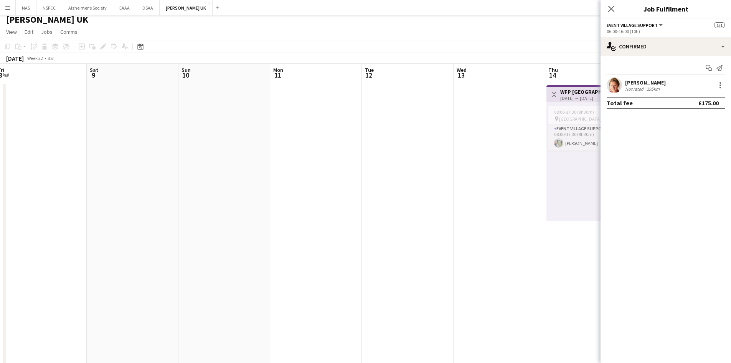
drag, startPoint x: 390, startPoint y: 164, endPoint x: 160, endPoint y: 178, distance: 231.2
click at [168, 177] on app-calendar-viewport "Wed 6 Thu 7 Fri 8 Sat 9 Sun 10 Mon 11 Tue 12 Wed 13 Thu 14 1/1 1 Job Fri 15 1/1…" at bounding box center [365, 276] width 731 height 425
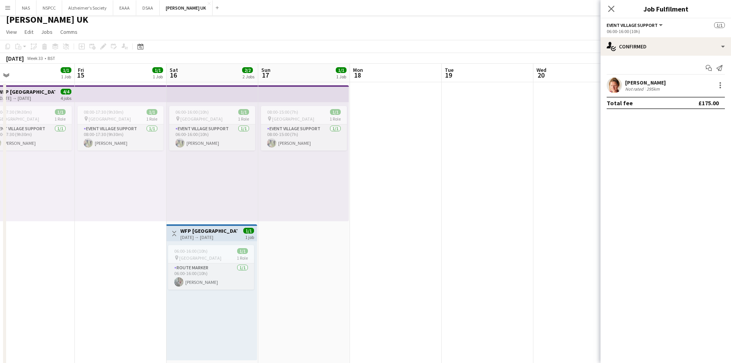
scroll to position [0, 235]
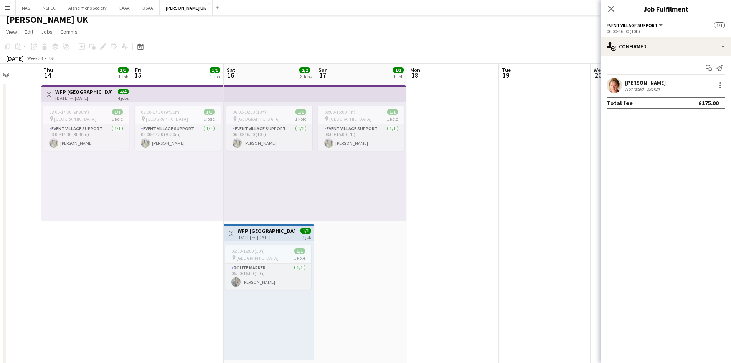
drag, startPoint x: 539, startPoint y: 193, endPoint x: 348, endPoint y: 198, distance: 191.6
click at [354, 188] on app-calendar-viewport "Mon 11 Tue 12 Wed 13 Thu 14 1/1 1 Job Fri 15 1/1 1 Job Sat 16 2/2 2 Jobs Sun 17…" at bounding box center [365, 276] width 731 height 425
click at [259, 269] on app-card-role "Route Marker [DATE] 06:00-16:00 (10h) [PERSON_NAME]" at bounding box center [268, 276] width 86 height 26
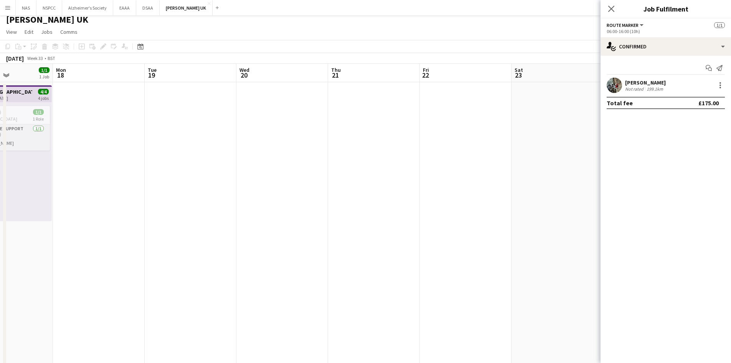
drag, startPoint x: 542, startPoint y: 220, endPoint x: 429, endPoint y: 223, distance: 112.1
click at [187, 210] on app-calendar-viewport "Fri 15 1/1 1 Job Sat 16 2/2 2 Jobs Sun 17 1/1 1 Job Mon 18 Tue 19 Wed 20 Thu 21…" at bounding box center [365, 276] width 731 height 425
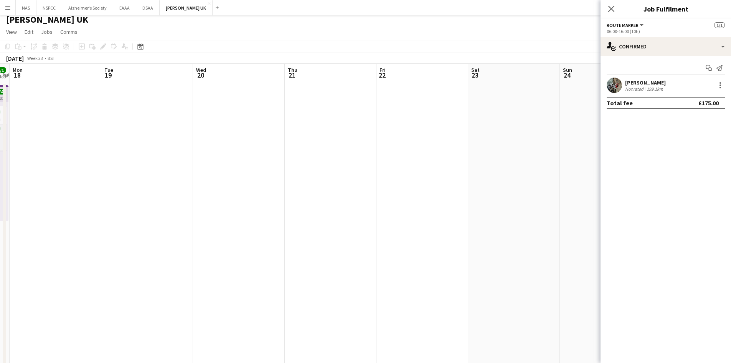
drag, startPoint x: 503, startPoint y: 225, endPoint x: 210, endPoint y: 222, distance: 293.3
click at [164, 221] on app-calendar-viewport "Fri 15 1/1 1 Job Sat 16 2/2 2 Jobs Sun 17 1/1 1 Job Mon 18 Tue 19 Wed 20 Thu 21…" at bounding box center [365, 276] width 731 height 425
drag, startPoint x: 457, startPoint y: 224, endPoint x: 124, endPoint y: 216, distance: 333.2
click at [104, 220] on app-calendar-viewport "Fri 22 Sat 23 Sun 24 Mon 25 Tue 26 Wed 27 Thu 28 Fri 29 Sat 30 Sun 31 Mon 1 Tue…" at bounding box center [365, 276] width 731 height 425
drag, startPoint x: 393, startPoint y: 210, endPoint x: 88, endPoint y: 211, distance: 305.5
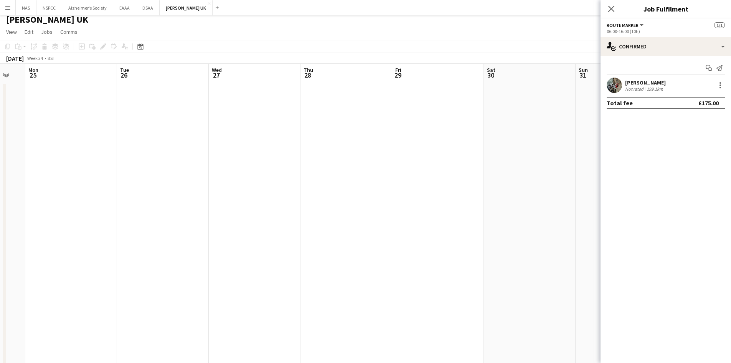
click at [101, 211] on app-calendar-viewport "Fri 22 Sat 23 Sun 24 Mon 25 Tue 26 Wed 27 Thu 28 Fri 29 Sat 30 Sun 31 Mon 1 Tue…" at bounding box center [365, 276] width 731 height 425
drag, startPoint x: 423, startPoint y: 202, endPoint x: 182, endPoint y: 205, distance: 240.3
click at [186, 205] on app-calendar-viewport "Tue 26 Wed 27 Thu 28 Fri 29 Sat 30 Sun 31 Mon 1 Tue 2 Wed 3 Thu 4 Fri 5 1/1 1 J…" at bounding box center [365, 276] width 731 height 425
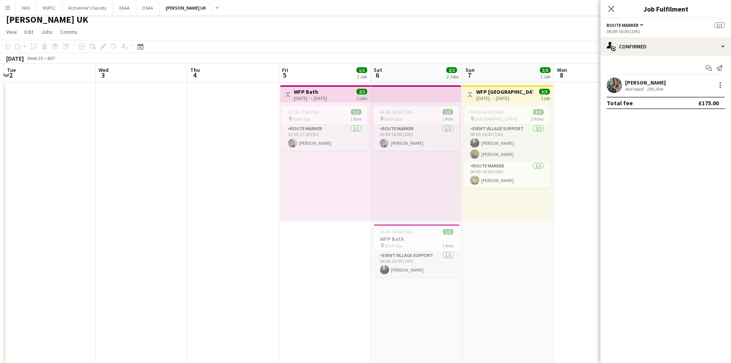
scroll to position [0, 269]
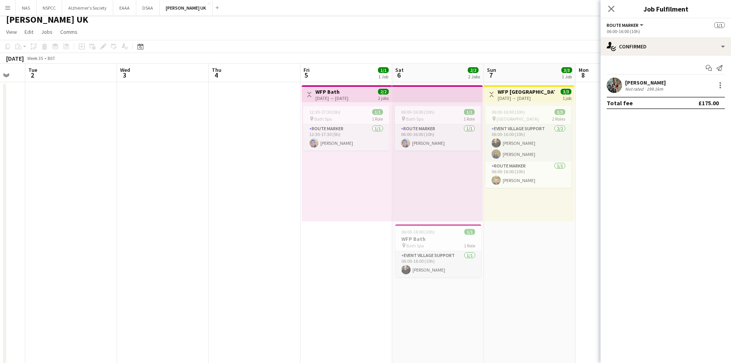
drag, startPoint x: 211, startPoint y: 192, endPoint x: 138, endPoint y: 193, distance: 73.7
click at [131, 192] on app-calendar-viewport "Sat 30 Sun 31 Mon 1 Tue 2 Wed 3 Thu 4 Fri 5 1/1 1 Job Sat 6 2/2 2 Jobs Sun 7 3/…" at bounding box center [365, 276] width 731 height 425
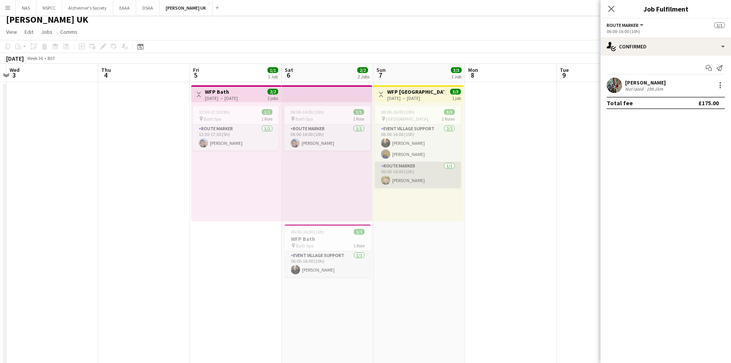
click at [420, 170] on app-card-role "Route Marker [DATE] 06:00-16:00 (10h) [PERSON_NAME]" at bounding box center [418, 175] width 86 height 26
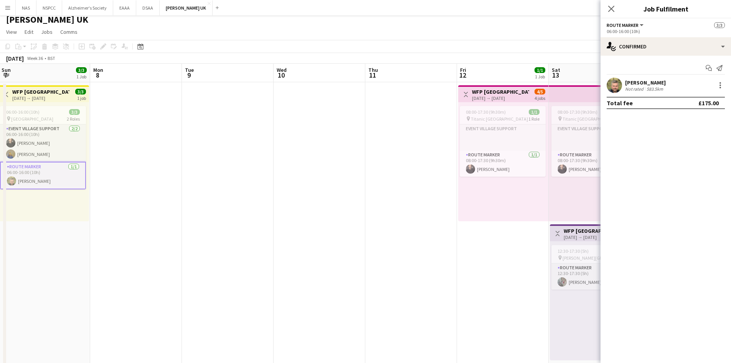
drag
click at [126, 209] on app-calendar-viewport "Thu 4 Fri 5 1/1 1 Job Sat 6 2/2 2 Jobs Sun 7 3/3 1 Job Mon 8 Tue 9 Wed 10 Thu 1…" at bounding box center [365, 276] width 731 height 425
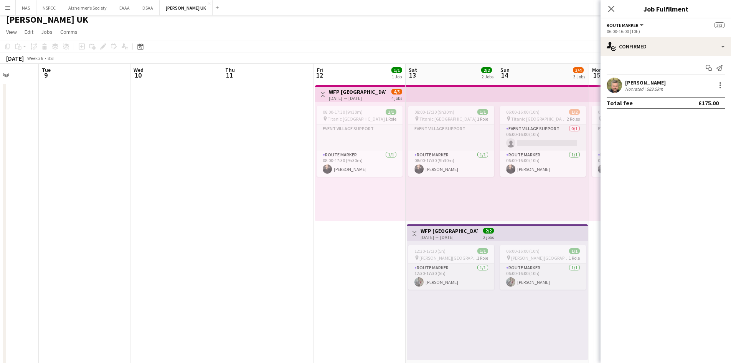
scroll to position [0, 271]
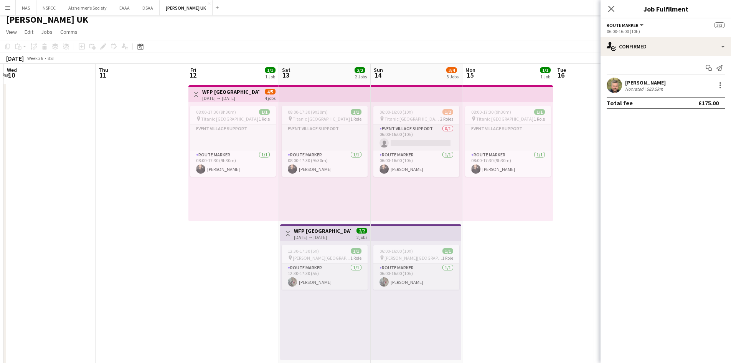
click at [155, 223] on app-calendar-viewport "Sun 7 3/3 1 Job Mon 8 Tue 9 Wed 10 Thu 11 Fri 12 1/1 1 Job Sat 13 2/2 2 Jobs Su…" at bounding box center [365, 276] width 731 height 425
click at [415, 270] on app-card-role "Route Marker [DATE] 06:00-16:00 (10h) [PERSON_NAME]" at bounding box center [416, 276] width 86 height 26
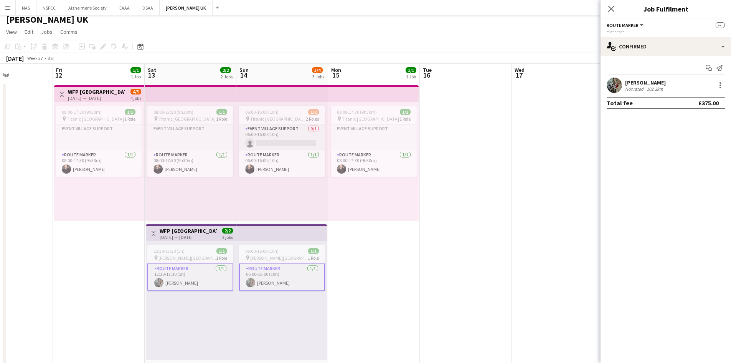
click at [162, 226] on app-calendar-viewport "Tue 9 Wed 10 Thu 11 Fri 12 1/1 1 Job Sat 13 2/2 2 Jobs Sun 14 3/4 3 Jobs Mon 15…" at bounding box center [365, 276] width 731 height 425
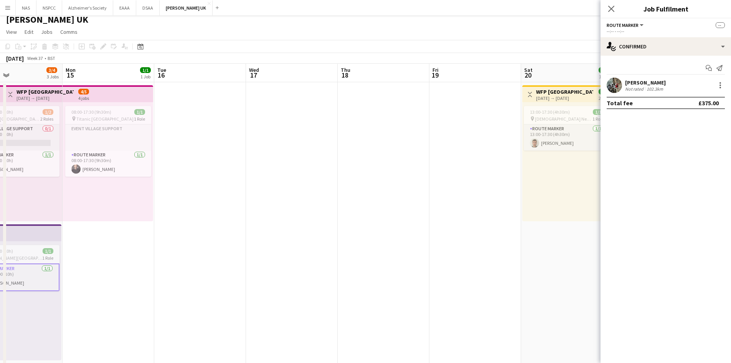
click at [211, 222] on app-calendar-viewport "Thu 11 Fri 12 1/1 1 Job Sat 13 2/2 2 Jobs Sun 14 3/4 3 Jobs Mon 15 1/1 1 Job Tu…" at bounding box center [365, 276] width 731 height 425
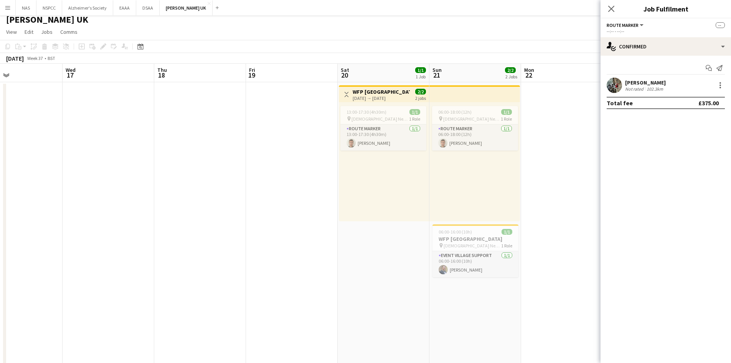
scroll to position [0, 253]
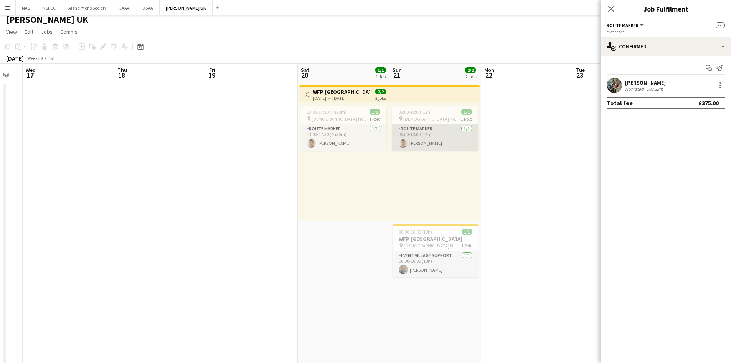
click at [420, 131] on app-card-role "Route Marker [DATE] 06:00-18:00 (12h) [PERSON_NAME]" at bounding box center [435, 137] width 86 height 26
drag, startPoint x: 512, startPoint y: 245, endPoint x: 230, endPoint y: 226, distance: 282.7
click at [278, 223] on app-calendar-viewport "Sun 14 3/4 3 Jobs Mon 15 1/1 1 Job Tue 16 Wed 17 Thu 18 Fri 19 Sat 20 1/1 1 Job…" at bounding box center [365, 276] width 731 height 425
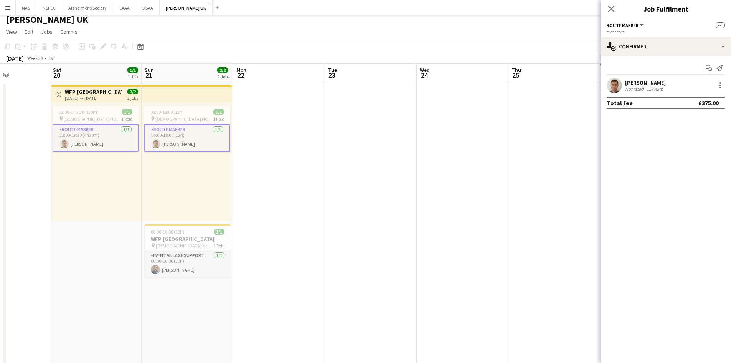
drag, startPoint x: 460, startPoint y: 247, endPoint x: 279, endPoint y: 232, distance: 181.8
click at [276, 236] on app-calendar-viewport "Wed 17 Thu 18 Fri 19 Sat 20 1/1 1 Job Sun 21 2/2 2 Jobs Mon 22 Tue 23 Wed 24 Th…" at bounding box center [365, 276] width 731 height 425
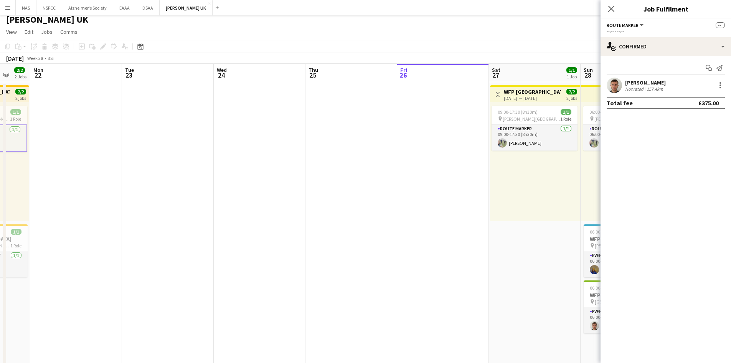
drag, startPoint x: 444, startPoint y: 232, endPoint x: 324, endPoint y: 231, distance: 120.1
click at [325, 232] on app-calendar-viewport "Fri 19 Sat 20 1/1 1 Job Sun 21 2/2 2 Jobs Mon 22 Tue 23 Wed 24 Thu 25 Fri 26 Sa…" at bounding box center [365, 276] width 731 height 425
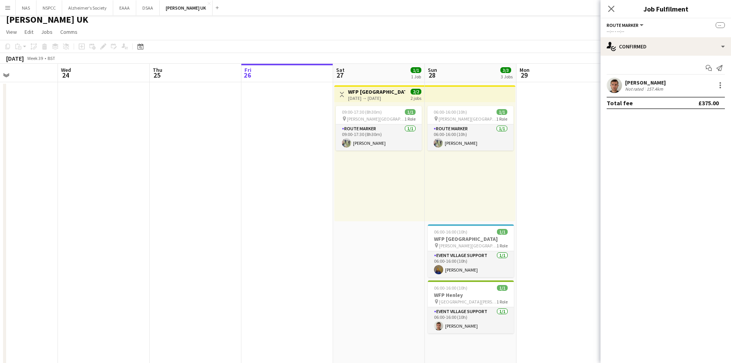
drag, startPoint x: 550, startPoint y: 227, endPoint x: 180, endPoint y: 221, distance: 370.4
click at [180, 221] on app-calendar-viewport "Sun 21 2/2 2 Jobs Mon 22 Tue 23 Wed 24 Thu 25 Fri 26 Sat 27 1/1 1 Job Sun 28 3/…" at bounding box center [365, 276] width 731 height 425
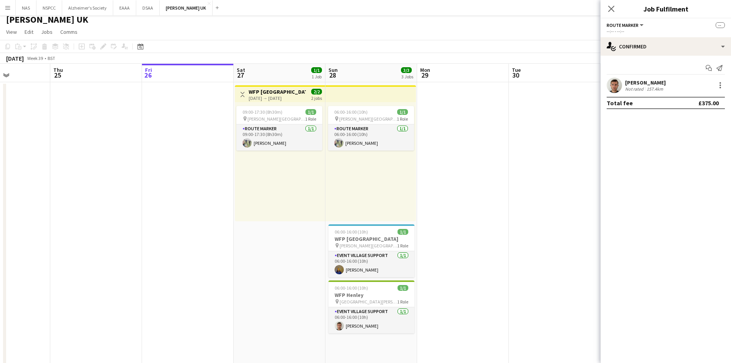
drag, startPoint x: 199, startPoint y: 226, endPoint x: 510, endPoint y: 226, distance: 310.5
click at [510, 226] on app-calendar-viewport "Mon 22 Tue 23 Wed 24 Thu 25 Fri 26 Sat 27 1/1 1 Job Sun 28 3/3 3 Jobs Mon 29 Tu…" at bounding box center [365, 276] width 731 height 425
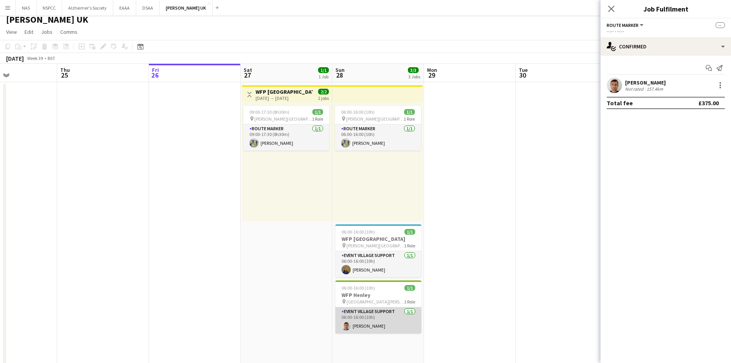
click at [382, 322] on app-card-role "Event Village Support [DATE] 06:00-16:00 (10h) [PERSON_NAME]" at bounding box center [378, 320] width 86 height 26
